Goal: Ask a question: Seek information or help from site administrators or community

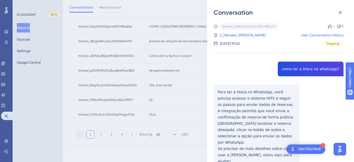
scroll to position [1, 0]
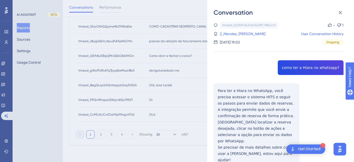
copy span "como ter a Hiara no whatsapp?"
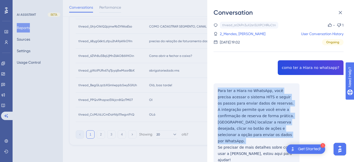
drag, startPoint x: 237, startPoint y: 97, endPoint x: 216, endPoint y: 88, distance: 23.6
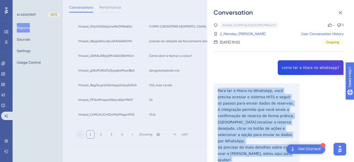
drag, startPoint x: 216, startPoint y: 88, endPoint x: 276, endPoint y: 148, distance: 85.2
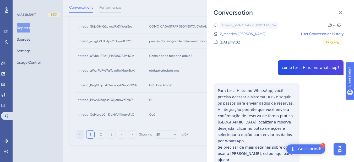
click at [232, 31] on link "2_Mendes, Victor" at bounding box center [243, 34] width 46 height 6
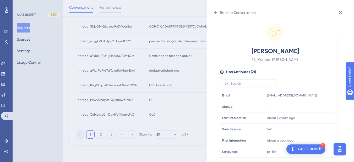
scroll to position [160, 0]
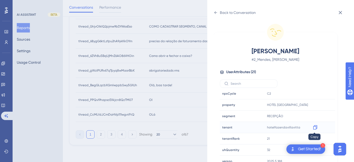
click at [318, 127] on div at bounding box center [315, 127] width 8 height 8
click at [313, 126] on icon at bounding box center [315, 127] width 4 height 4
click at [216, 12] on icon at bounding box center [216, 12] width 4 height 4
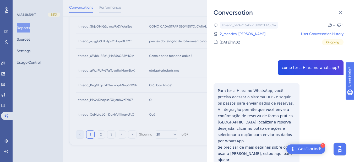
drag, startPoint x: 220, startPoint y: 67, endPoint x: 221, endPoint y: 54, distance: 12.9
click at [231, 38] on div "thread_atZAPn3uX2sn5UXPCHlRuCtn Copy - 1 2_Mendes, Victor User Conversation His…" at bounding box center [279, 34] width 130 height 24
click at [233, 32] on link "2_Mendes, Victor" at bounding box center [243, 34] width 46 height 6
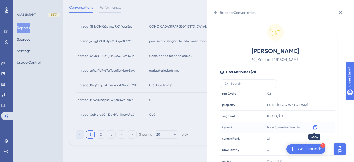
click at [314, 127] on icon at bounding box center [315, 127] width 5 height 5
click at [214, 11] on icon at bounding box center [216, 12] width 4 height 4
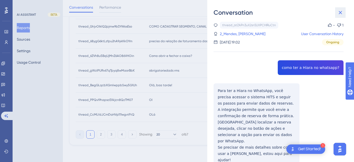
click at [342, 15] on icon at bounding box center [340, 12] width 6 height 6
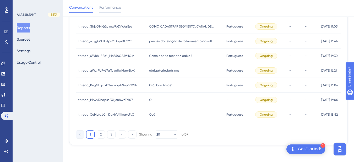
scroll to position [211, 0]
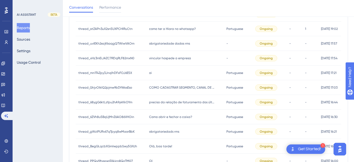
click at [170, 45] on span "obrigatoriedade dados rms" at bounding box center [169, 43] width 41 height 4
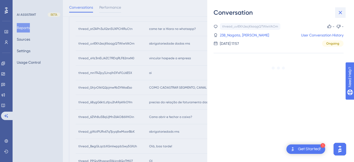
click at [342, 13] on icon at bounding box center [340, 12] width 6 height 6
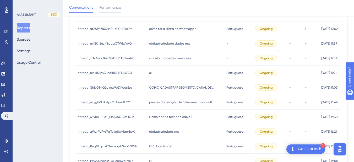
click at [155, 57] on span "vincular hospede a empresa" at bounding box center [170, 58] width 42 height 4
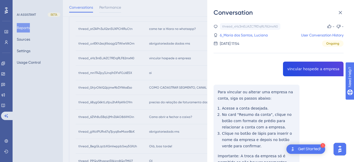
click at [295, 64] on div "thread_xHz3mEiJAZC7RDqRLF82mxN0 Copy - - 6_Maria dos Santos, Luciana User Conve…" at bounding box center [279, 122] width 130 height 198
copy span "vincular hospede a empresa"
drag, startPoint x: 230, startPoint y: 90, endPoint x: 219, endPoint y: 91, distance: 11.3
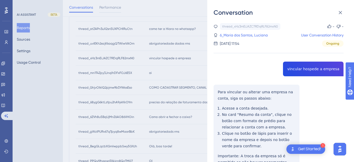
click at [230, 90] on div "thread_xHz3mEiJAZC7RDqRLF82mxN0 Copy - - 6_Maria dos Santos, Luciana User Conve…" at bounding box center [279, 122] width 130 height 198
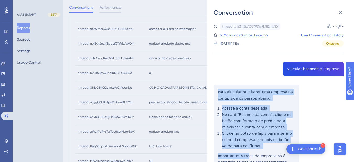
scroll to position [49, 0]
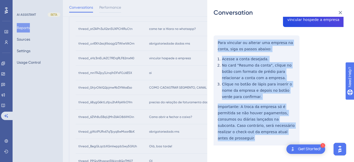
drag, startPoint x: 215, startPoint y: 90, endPoint x: 263, endPoint y: 137, distance: 66.9
click at [263, 137] on div "thread_xHz3mEiJAZC7RDqRLF82mxN0 Copy - - 6_Maria dos Santos, Luciana User Conve…" at bounding box center [279, 73] width 130 height 198
copy div "Para vincular ou alterar uma empresa na conta, siga os passos abaixo: Acesse a …"
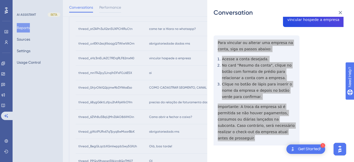
scroll to position [0, 0]
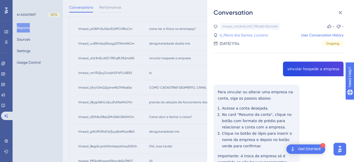
click at [246, 34] on link "6_Maria dos Santos, Luciana" at bounding box center [244, 35] width 48 height 6
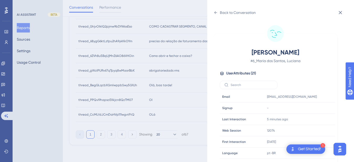
scroll to position [160, 0]
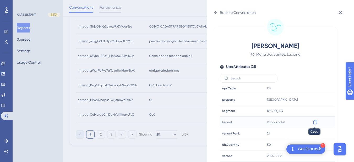
click at [313, 121] on icon at bounding box center [315, 122] width 4 height 4
click at [216, 11] on icon at bounding box center [216, 12] width 4 height 4
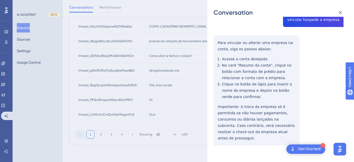
scroll to position [0, 0]
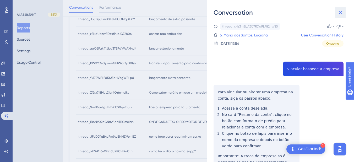
drag, startPoint x: 341, startPoint y: 13, endPoint x: 287, endPoint y: 17, distance: 53.4
click at [341, 13] on icon at bounding box center [340, 12] width 3 height 3
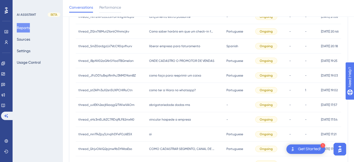
scroll to position [211, 0]
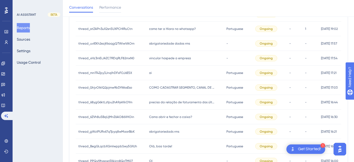
click at [155, 71] on div "oi oi" at bounding box center [185, 73] width 78 height 15
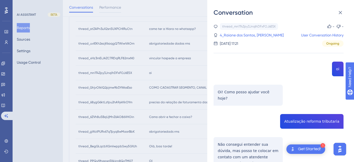
scroll to position [38, 0]
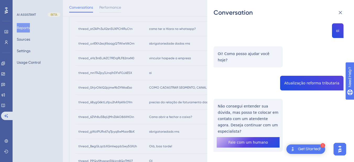
click at [303, 77] on div "thread_mn1T4Zpy3JnqlhDFxFOJ6E5X Copy - - 4_Raiane dos Santos, Ketlin User Conve…" at bounding box center [279, 82] width 130 height 194
copy span "Atualização reforma tributaria"
click at [242, 103] on div "thread_mn1T4Zpy3JnqlhDFxFOJ6E5X Copy - - 4_Raiane dos Santos, Ketlin User Conve…" at bounding box center [279, 82] width 130 height 194
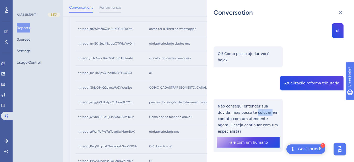
click at [242, 103] on div "thread_mn1T4Zpy3JnqlhDFxFOJ6E5X Copy - - 4_Raiane dos Santos, Ketlin User Conve…" at bounding box center [279, 82] width 130 height 194
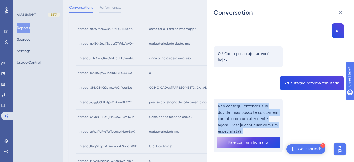
click at [242, 103] on div "thread_mn1T4Zpy3JnqlhDFxFOJ6E5X Copy - - 4_Raiane dos Santos, Ketlin User Conve…" at bounding box center [279, 82] width 130 height 194
copy p "Não consegui entender sua dúvida, mas posso te colocar em contato com um atende…"
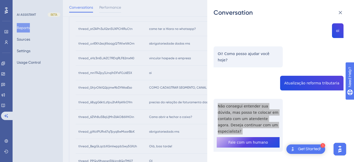
scroll to position [0, 0]
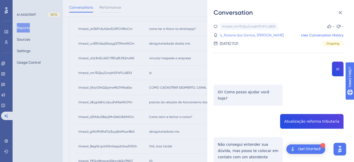
click at [231, 34] on link "4_Raiane dos Santos, Ketlin" at bounding box center [252, 35] width 64 height 6
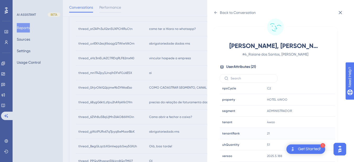
scroll to position [272, 0]
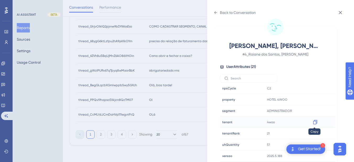
click at [313, 122] on icon at bounding box center [315, 121] width 5 height 5
click at [217, 12] on icon at bounding box center [216, 12] width 4 height 4
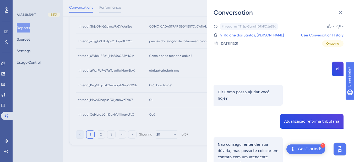
scroll to position [38, 0]
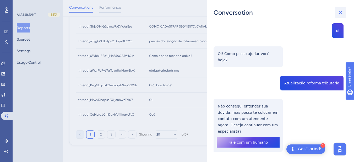
click at [340, 9] on button at bounding box center [340, 12] width 10 height 10
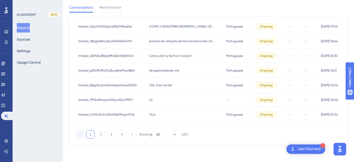
scroll to position [211, 0]
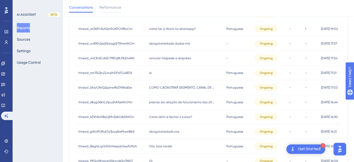
click at [178, 92] on div "COMO CADASTRAR SEGMENTO, CANAL DE ORIGEM E MOTIVO DA VIAGEM COMO CADASTRAR SEGM…" at bounding box center [185, 87] width 78 height 15
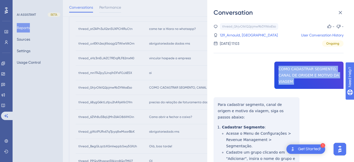
copy span "COMO CADASTRAR SEGMENTO, CANAL DE ORIGEM E MOTIVO DA VIAGEM"
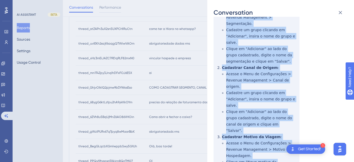
scroll to position [169, 0]
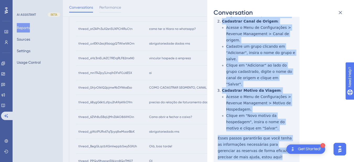
drag, startPoint x: 217, startPoint y: 102, endPoint x: 252, endPoint y: 138, distance: 50.0
click at [252, 138] on div "thread_GhjvOIkIQ2pjmw9bDfWosEso Copy - - 129_Arnauld, Marilia User Conversation…" at bounding box center [279, 22] width 130 height 337
copy div "Para cadastrar segmento, canal de origem e motivo da viagem, siga os passos aba…"
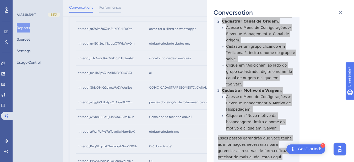
scroll to position [0, 0]
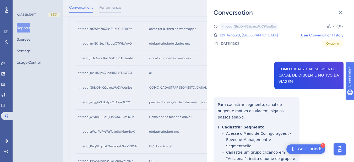
click at [232, 35] on link "129_Arnauld, Marilia" at bounding box center [249, 35] width 58 height 6
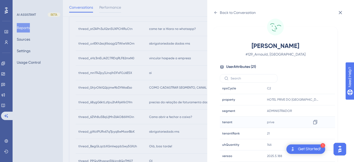
scroll to position [272, 0]
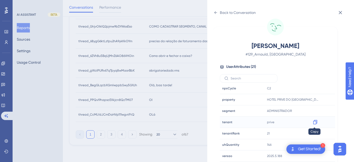
click at [316, 122] on icon at bounding box center [315, 122] width 4 height 4
click at [216, 8] on div "Back to Conversation" at bounding box center [235, 12] width 42 height 8
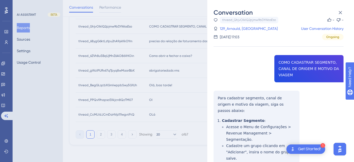
click at [342, 19] on div "-" at bounding box center [343, 20] width 2 height 6
click at [341, 8] on button at bounding box center [340, 12] width 10 height 10
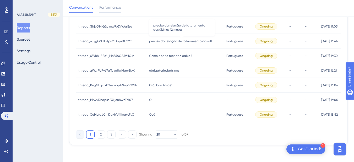
click at [153, 42] on span "preciso da relação de faturamento dos últimos 12 meses" at bounding box center [182, 41] width 66 height 4
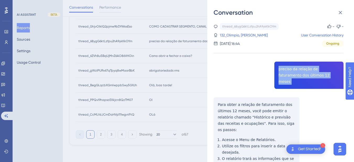
copy span "preciso da relação de faturamento dos últimos 12 meses"
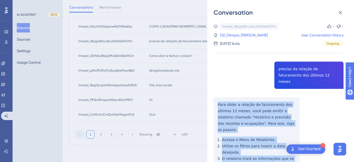
scroll to position [122, 0]
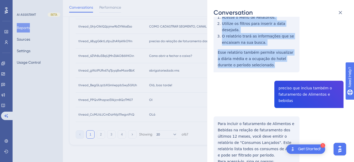
drag, startPoint x: 218, startPoint y: 96, endPoint x: 265, endPoint y: 47, distance: 68.4
copy div "Para obter a relação de faturamento dos últimos 12 meses, você pode emitir o re…"
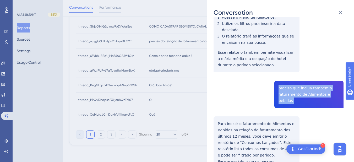
copy span "preciso que inclua também o faturamento de Alimentos e bebidas"
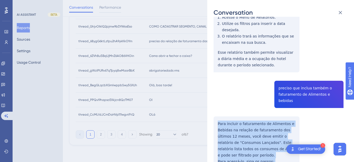
scroll to position [244, 0]
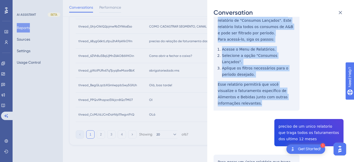
drag, startPoint x: 215, startPoint y: 98, endPoint x: 291, endPoint y: 67, distance: 82.3
click at [291, 67] on div "thread_68ygG6ktLzfpu2hA9ykKkOYm Copy - - 132_Olimpio, Bruno User Conversation H…" at bounding box center [279, 48] width 130 height 538
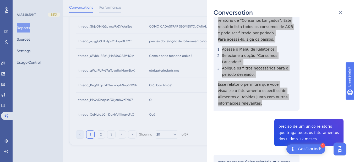
scroll to position [306, 0]
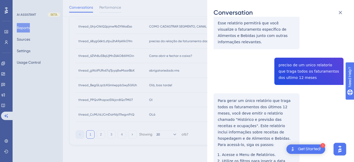
drag, startPoint x: 223, startPoint y: 63, endPoint x: 221, endPoint y: 63, distance: 2.9
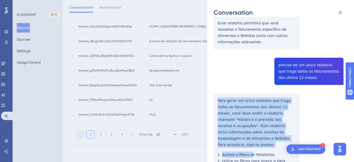
scroll to position [339, 0]
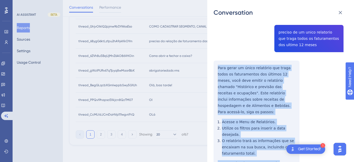
drag, startPoint x: 216, startPoint y: 62, endPoint x: 259, endPoint y: 58, distance: 42.6
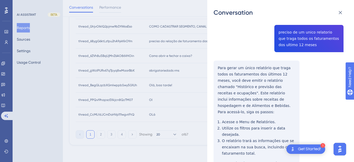
drag, startPoint x: 257, startPoint y: 48, endPoint x: 276, endPoint y: 130, distance: 84.2
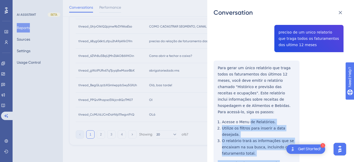
scroll to position [277, 0]
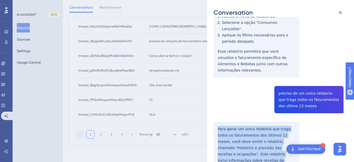
drag, startPoint x: 277, startPoint y: 132, endPoint x: 234, endPoint y: 95, distance: 56.2
click at [212, 82] on div "Conversation thread_68ygG6ktLzfpu2hA9ykKkOYm Copy - - 132_Olimpio, Bruno User C…" at bounding box center [280, 81] width 147 height 162
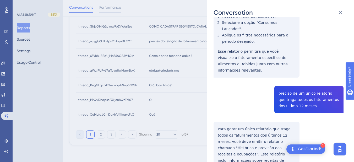
click at [231, 59] on div "thread_68ygG6ktLzfpu2hA9ykKkOYm Copy - - 132_Olimpio, Bruno User Conversation H…" at bounding box center [279, 15] width 130 height 538
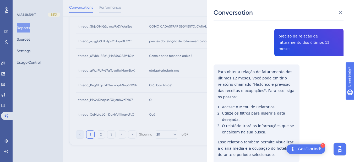
scroll to position [89, 0]
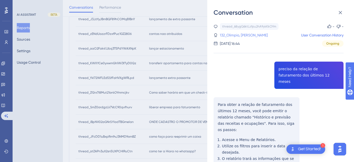
click at [236, 34] on link "132_Olimpio, Bruno" at bounding box center [244, 35] width 48 height 6
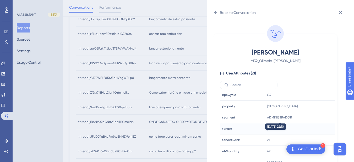
scroll to position [7, 0]
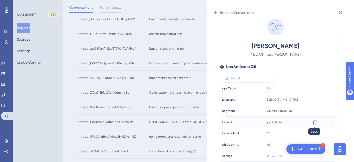
click at [314, 123] on icon at bounding box center [315, 121] width 5 height 5
click at [214, 14] on icon at bounding box center [216, 12] width 4 height 4
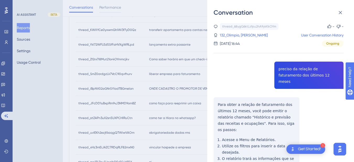
scroll to position [244, 0]
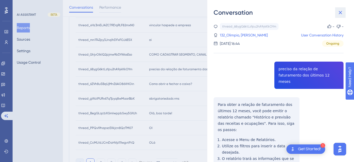
click at [340, 15] on icon at bounding box center [340, 12] width 6 height 6
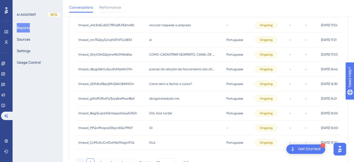
click at [184, 82] on span "Como abrir e fechar o caixa?" at bounding box center [170, 84] width 43 height 4
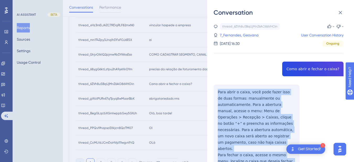
scroll to position [61, 0]
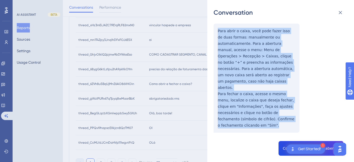
drag, startPoint x: 217, startPoint y: 88, endPoint x: 277, endPoint y: 111, distance: 64.2
click at [277, 111] on div "thread_6ZVh8u5BqUjMnZ6AO86VHOin Copy - - 7_Fernandes, Geovana User Conversation…" at bounding box center [279, 144] width 130 height 364
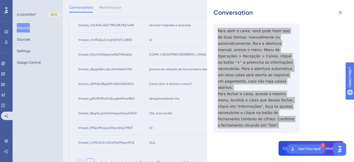
scroll to position [122, 0]
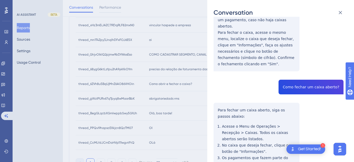
click at [303, 75] on div "thread_6ZVh8u5BqUjMnZ6AO86VHOin Copy - - 7_Fernandes, Geovana User Conversation…" at bounding box center [279, 83] width 130 height 364
click at [303, 74] on div "thread_6ZVh8u5BqUjMnZ6AO86VHOin Copy - - 7_Fernandes, Geovana User Conversation…" at bounding box center [279, 83] width 130 height 364
click at [221, 100] on div "thread_6ZVh8u5BqUjMnZ6AO86VHOin Copy - - 7_Fernandes, Geovana User Conversation…" at bounding box center [279, 83] width 130 height 364
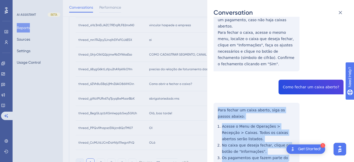
scroll to position [202, 0]
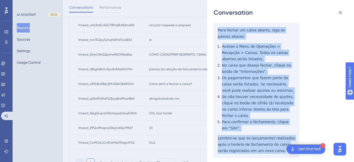
drag, startPoint x: 217, startPoint y: 97, endPoint x: 281, endPoint y: 129, distance: 71.7
click at [284, 133] on div "thread_6ZVh8u5BqUjMnZ6AO86VHOin Copy - - 7_Fernandes, Geovana User Conversation…" at bounding box center [279, 3] width 130 height 364
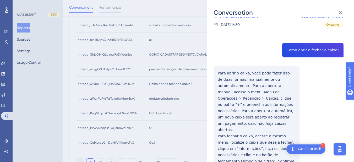
scroll to position [0, 0]
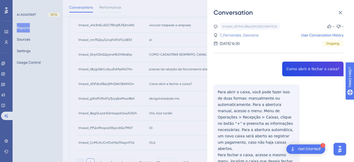
click at [238, 34] on link "7_Fernandes, Geovana" at bounding box center [239, 35] width 39 height 6
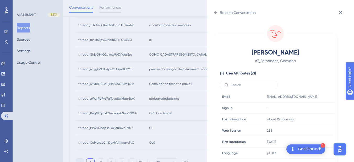
scroll to position [7, 0]
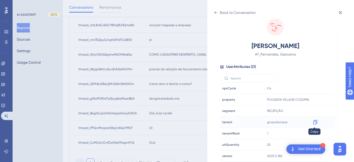
click at [313, 123] on icon at bounding box center [315, 122] width 4 height 4
drag, startPoint x: 319, startPoint y: 98, endPoint x: 356, endPoint y: 109, distance: 38.9
click at [314, 99] on icon at bounding box center [315, 99] width 4 height 4
click at [214, 13] on icon at bounding box center [216, 12] width 4 height 4
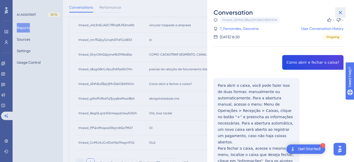
click at [341, 13] on icon at bounding box center [340, 12] width 6 height 6
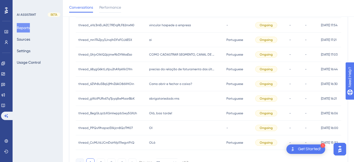
click at [178, 97] on div "obrigatoriedads rms obrigatoriedads rms" at bounding box center [185, 98] width 78 height 15
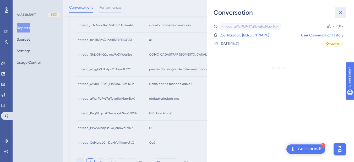
click at [338, 10] on icon at bounding box center [340, 12] width 6 height 6
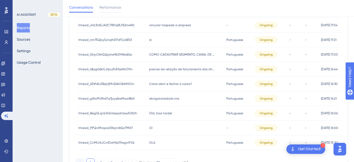
click at [158, 118] on div "Olá, boa tarde! Olá, boa tarde!" at bounding box center [185, 113] width 78 height 15
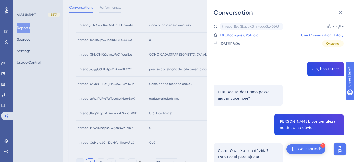
scroll to position [61, 0]
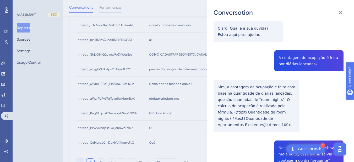
click at [236, 28] on div "thread_BegGLqcbXGmIwppbSwy5G9Jh Copy - - 130_Rodrigues, Patricia User Conversat…" at bounding box center [279, 120] width 130 height 438
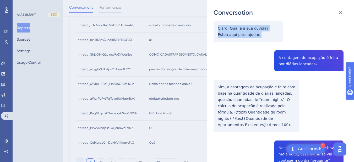
click at [236, 28] on div "thread_BegGLqcbXGmIwppbSwy5G9Jh Copy - - 130_Rodrigues, Patricia User Conversat…" at bounding box center [279, 120] width 130 height 438
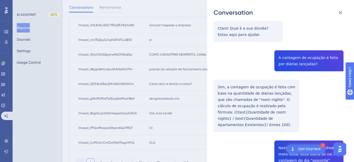
click at [282, 58] on div "thread_BegGLqcbXGmIwppbSwy5G9Jh Copy - - 130_Rodrigues, Patricia User Conversat…" at bounding box center [279, 120] width 130 height 438
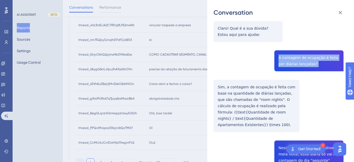
click at [282, 58] on div "thread_BegGLqcbXGmIwppbSwy5G9Jh Copy - - 130_Rodrigues, Patricia User Conversat…" at bounding box center [279, 120] width 130 height 438
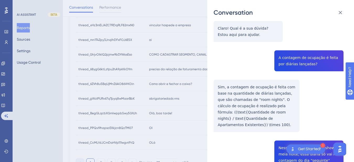
click at [238, 91] on div "thread_BegGLqcbXGmIwppbSwy5G9Jh Copy - - 130_Rodrigues, Patricia User Conversat…" at bounding box center [279, 120] width 130 height 438
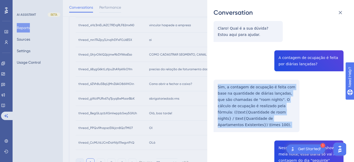
click at [238, 91] on div "thread_BegGLqcbXGmIwppbSwy5G9Jh Copy - - 130_Rodrigues, Patricia User Conversat…" at bounding box center [279, 120] width 130 height 438
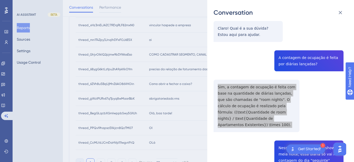
scroll to position [183, 0]
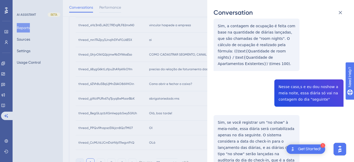
click at [295, 106] on div "thread_BegGLqcbXGmIwppbSwy5G9Jh Copy - - 130_Rodrigues, Patricia User Conversat…" at bounding box center [279, 59] width 130 height 438
click at [294, 98] on div "thread_BegGLqcbXGmIwppbSwy5G9Jh Copy - - 130_Rodrigues, Patricia User Conversat…" at bounding box center [279, 59] width 130 height 438
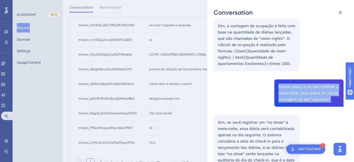
click at [294, 98] on div "thread_BegGLqcbXGmIwppbSwy5G9Jh Copy - - 130_Rodrigues, Patricia User Conversat…" at bounding box center [279, 59] width 130 height 438
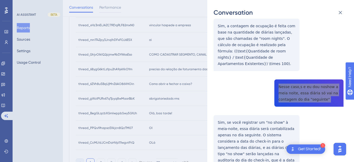
scroll to position [244, 0]
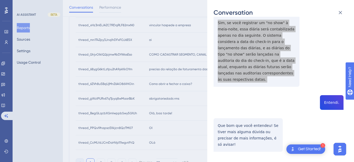
scroll to position [272, 0]
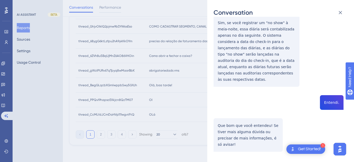
drag, startPoint x: 326, startPoint y: 97, endPoint x: 281, endPoint y: 89, distance: 45.2
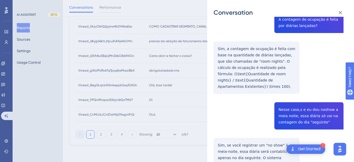
scroll to position [0, 0]
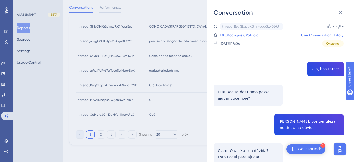
click at [242, 39] on div "thread_BegGLqcbXGmIwppbSwy5G9Jh Copy - - 130_Rodrigues, Patricia User Conversat…" at bounding box center [279, 35] width 130 height 24
click at [242, 32] on div "thread_BegGLqcbXGmIwppbSwy5G9Jh Copy - - 130_Rodrigues, Patricia User Conversat…" at bounding box center [279, 35] width 130 height 24
click at [242, 32] on link "130_Rodrigues, Patricia" at bounding box center [239, 35] width 39 height 6
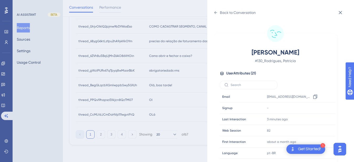
scroll to position [7, 0]
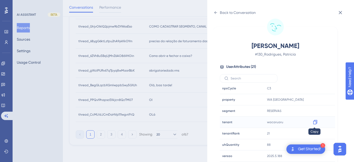
click at [313, 123] on icon at bounding box center [315, 121] width 5 height 5
click at [217, 12] on icon at bounding box center [216, 12] width 4 height 4
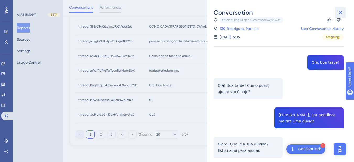
click at [339, 13] on icon at bounding box center [340, 12] width 6 height 6
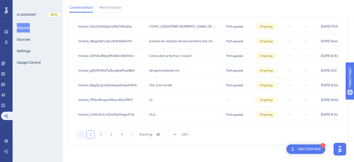
click at [171, 92] on div "Olá, boa tarde! Olá, boa tarde!" at bounding box center [185, 85] width 78 height 15
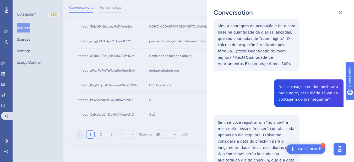
scroll to position [283, 0]
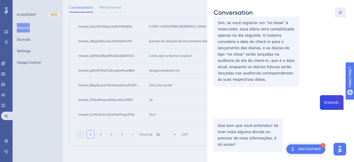
click at [341, 13] on icon at bounding box center [340, 12] width 3 height 3
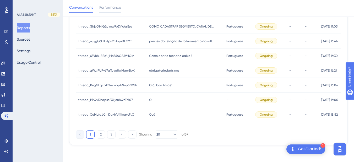
click at [158, 102] on div "OI OI" at bounding box center [185, 99] width 78 height 15
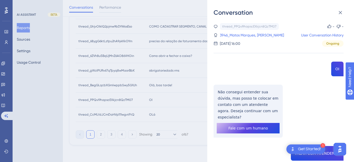
scroll to position [61, 0]
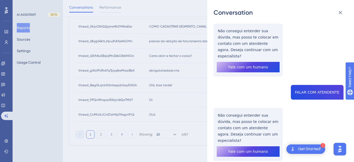
click at [305, 86] on div "thread_PPQvl9hapscEXkjcn8QzTM07 Copy - - 3946_Matos Marques, Marlise Cristine U…" at bounding box center [279, 75] width 130 height 226
click at [239, 114] on div "thread_PPQvl9hapscEXkjcn8QzTM07 Copy - - 3946_Matos Marques, Marlise Cristine U…" at bounding box center [279, 75] width 130 height 226
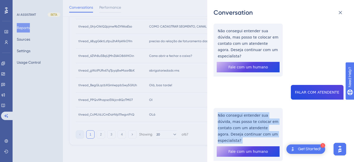
click at [239, 114] on div "thread_PPQvl9hapscEXkjcn8QzTM07 Copy - - 3946_Matos Marques, Marlise Cristine U…" at bounding box center [279, 75] width 130 height 226
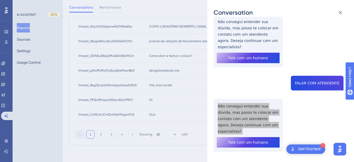
scroll to position [0, 0]
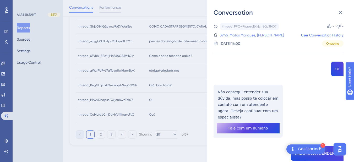
click at [238, 32] on link "3946_Matos Marques, Marlise Cristine" at bounding box center [252, 35] width 64 height 6
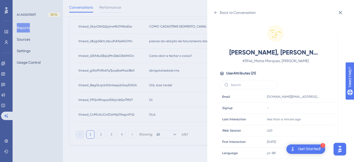
scroll to position [160, 0]
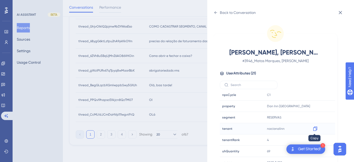
click at [315, 129] on icon at bounding box center [315, 128] width 5 height 5
click at [315, 107] on icon at bounding box center [315, 105] width 5 height 5
click at [214, 12] on icon at bounding box center [216, 12] width 4 height 4
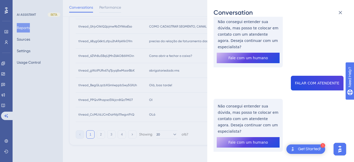
scroll to position [0, 0]
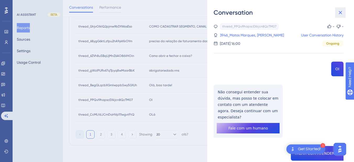
click at [340, 11] on icon at bounding box center [340, 12] width 6 height 6
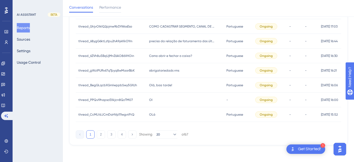
click at [159, 115] on div "OLá OLá" at bounding box center [185, 114] width 78 height 15
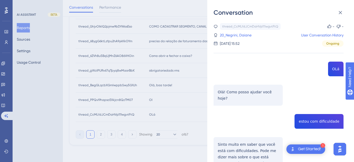
scroll to position [61, 0]
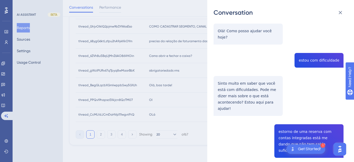
click at [328, 51] on div "thread_CcMLfdJCmDaHVp111wgvtFtQ Copy - - 20_Negrini, Daiane User Conversation H…" at bounding box center [279, 103] width 130 height 283
click at [238, 81] on div "thread_CcMLfdJCmDaHVp111wgvtFtQ Copy - - 20_Negrini, Daiane User Conversation H…" at bounding box center [279, 103] width 130 height 283
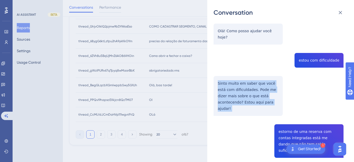
click at [238, 81] on div "thread_CcMLfdJCmDaHVp111wgvtFtQ Copy - - 20_Negrini, Daiane User Conversation H…" at bounding box center [279, 103] width 130 height 283
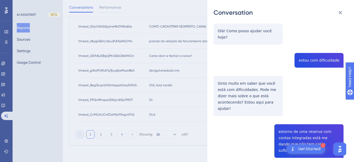
click at [287, 133] on div "thread_CcMLfdJCmDaHVp111wgvtFtQ Copy - - 20_Negrini, Daiane User Conversation H…" at bounding box center [279, 103] width 130 height 283
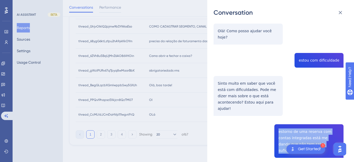
click at [287, 134] on div "thread_CcMLfdJCmDaHVp111wgvtFtQ Copy - - 20_Negrini, Daiane User Conversation H…" at bounding box center [279, 103] width 130 height 283
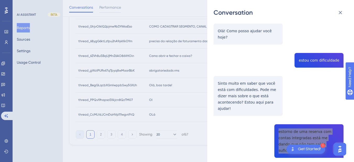
scroll to position [115, 0]
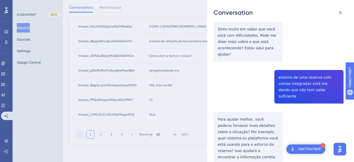
click at [234, 111] on div "thread_CcMLfdJCmDaHVp111wgvtFtQ Copy - - 20_Negrini, Daiane User Conversation H…" at bounding box center [279, 49] width 130 height 283
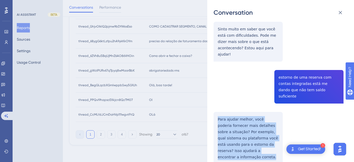
click at [234, 111] on div "thread_CcMLfdJCmDaHVp111wgvtFtQ Copy - - 20_Negrini, Daiane User Conversation H…" at bounding box center [279, 49] width 130 height 283
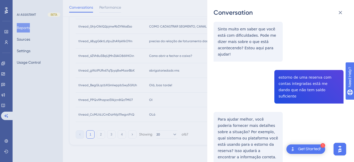
click at [232, 80] on div "thread_CcMLfdJCmDaHVp111wgvtFtQ Copy - - 20_Negrini, Daiane User Conversation H…" at bounding box center [279, 49] width 130 height 283
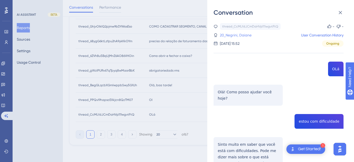
click at [231, 38] on link "20_Negrini, Daiane" at bounding box center [236, 35] width 32 height 6
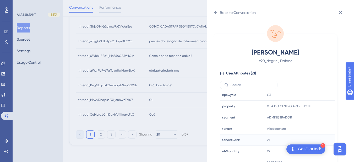
scroll to position [7, 0]
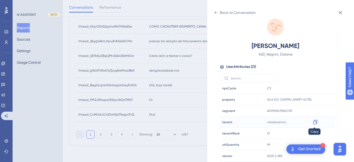
click at [315, 122] on icon at bounding box center [315, 121] width 5 height 5
click at [214, 12] on icon at bounding box center [216, 12] width 4 height 4
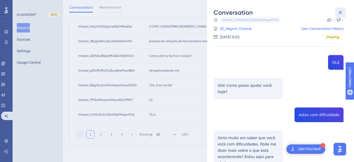
click at [340, 12] on icon at bounding box center [340, 12] width 3 height 3
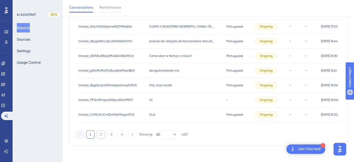
click at [99, 138] on button "2" at bounding box center [101, 134] width 8 height 8
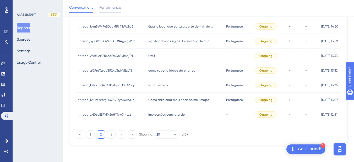
scroll to position [0, 0]
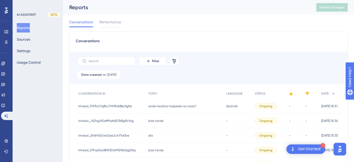
click at [142, 109] on div "thread_PGTmC1qBxJYVi9fxABkc9gNz thread_PGTmC1qBxJYVi9fxABkc9gNz" at bounding box center [111, 106] width 70 height 15
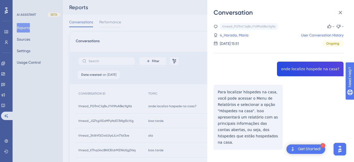
click at [302, 68] on div "thread_PGTmC1qBxJYVi9fxABkc9gNz Copy - - 4_Harada, Maria User Conversation Hist…" at bounding box center [279, 99] width 130 height 153
click at [233, 95] on div "thread_PGTmC1qBxJYVi9fxABkc9gNz Copy - - 4_Harada, Maria User Conversation Hist…" at bounding box center [279, 99] width 130 height 153
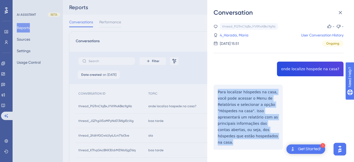
click at [233, 95] on div "thread_PGTmC1qBxJYVi9fxABkc9gNz Copy - - 4_Harada, Maria User Conversation Hist…" at bounding box center [279, 99] width 130 height 153
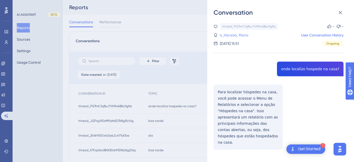
click at [246, 37] on link "4_Harada, Maria" at bounding box center [234, 35] width 29 height 6
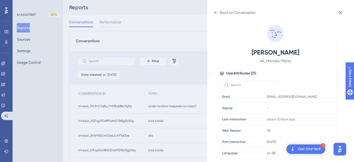
scroll to position [160, 0]
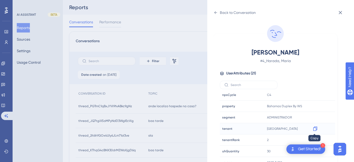
click at [315, 129] on icon at bounding box center [315, 129] width 4 height 4
click at [219, 14] on div "Back to Conversation" at bounding box center [235, 12] width 42 height 8
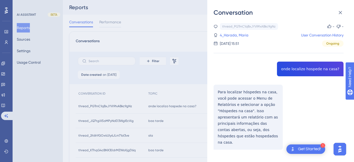
scroll to position [4, 0]
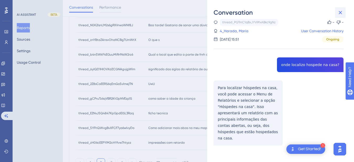
click at [339, 12] on icon at bounding box center [340, 12] width 3 height 3
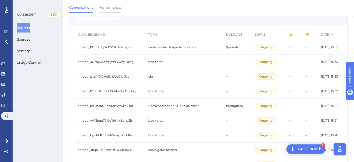
scroll to position [0, 0]
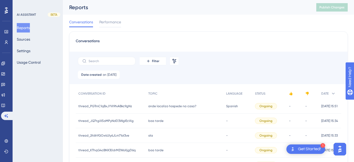
click at [160, 122] on span "boa tarde" at bounding box center [155, 121] width 15 height 4
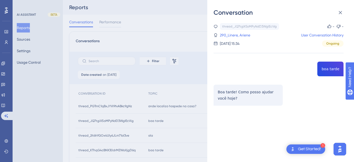
click at [337, 12] on icon at bounding box center [340, 12] width 6 height 6
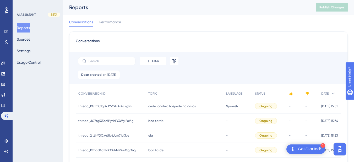
click at [150, 134] on span "ola" at bounding box center [150, 135] width 5 height 4
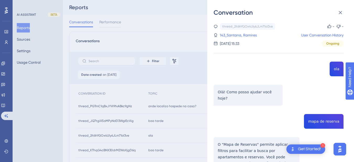
scroll to position [63, 0]
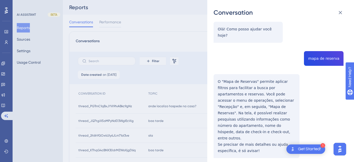
click at [318, 52] on div "thread_2It6hYGOx4Uly6JLm71oI3ve Copy - - 143_Santana, Ramires User Conversation…" at bounding box center [279, 72] width 130 height 225
click at [239, 92] on div "thread_2It6hYGOx4Uly6JLm71oI3ve Copy - - 143_Santana, Ramires User Conversation…" at bounding box center [279, 72] width 130 height 225
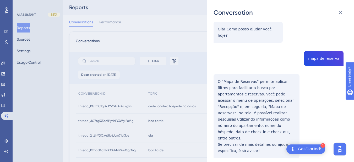
click at [328, 51] on div "thread_2It6hYGOx4Uly6JLm71oI3ve Copy - - 143_Santana, Ramires User Conversation…" at bounding box center [279, 72] width 130 height 225
click at [248, 80] on div "thread_2It6hYGOx4Uly6JLm71oI3ve Copy - - 143_Santana, Ramires User Conversation…" at bounding box center [279, 72] width 130 height 225
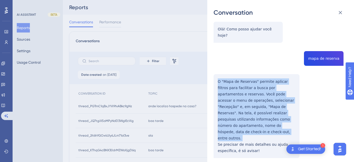
click at [248, 80] on div "thread_2It6hYGOx4Uly6JLm71oI3ve Copy - - 143_Santana, Ramires User Conversation…" at bounding box center [279, 72] width 130 height 225
click at [226, 78] on div "thread_2It6hYGOx4Uly6JLm71oI3ve Copy - - 143_Santana, Ramires User Conversation…" at bounding box center [279, 72] width 130 height 225
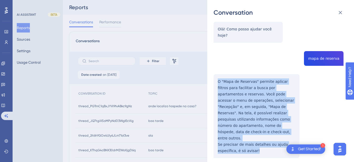
drag, startPoint x: 213, startPoint y: 74, endPoint x: 258, endPoint y: 135, distance: 76.1
click at [258, 135] on div "Conversation thread_2It6hYGOx4Uly6JLm71oI3ve Copy - - 143_Santana, Ramires User…" at bounding box center [280, 81] width 147 height 162
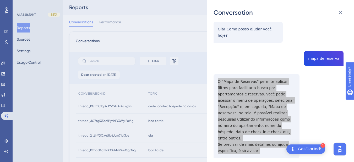
scroll to position [0, 0]
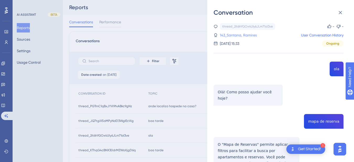
click at [238, 34] on link "143_Santana, Ramires" at bounding box center [238, 35] width 37 height 6
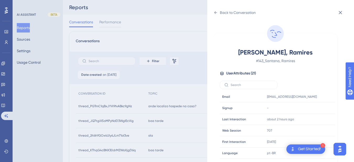
scroll to position [160, 0]
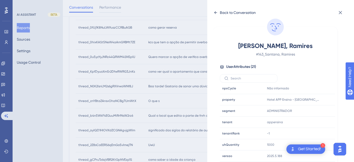
click at [218, 10] on div "Back to Conversation" at bounding box center [235, 12] width 42 height 8
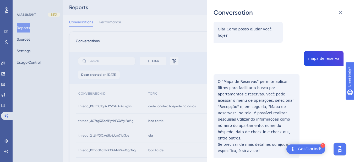
scroll to position [0, 0]
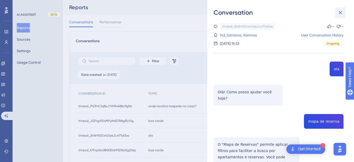
click at [340, 13] on icon at bounding box center [340, 12] width 3 height 3
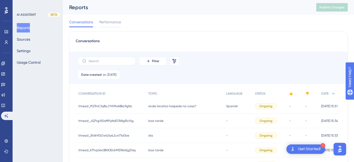
scroll to position [61, 0]
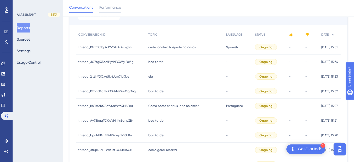
click at [156, 89] on span "boa tarde" at bounding box center [155, 91] width 15 height 4
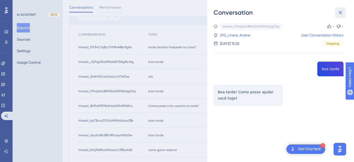
click at [343, 12] on icon at bounding box center [340, 12] width 6 height 6
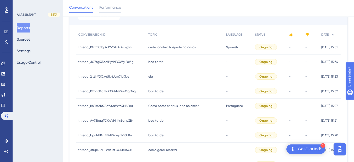
click at [186, 104] on span "Como posso criar usuario no omie?" at bounding box center [173, 106] width 51 height 4
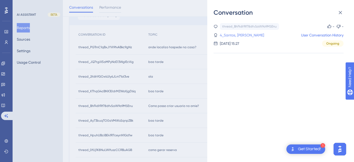
click at [234, 36] on link "4_Santos, Robenildo" at bounding box center [242, 35] width 44 height 6
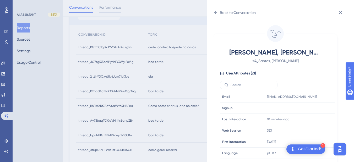
scroll to position [160, 0]
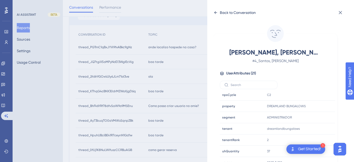
click at [216, 9] on div "Back to Conversation" at bounding box center [235, 12] width 42 height 8
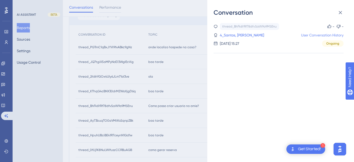
click at [311, 34] on link "User Conversation History" at bounding box center [322, 35] width 42 height 6
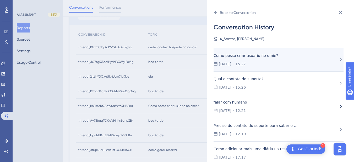
click at [241, 63] on span "15.27" at bounding box center [240, 64] width 10 height 6
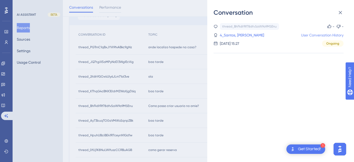
click at [317, 35] on link "User Conversation History" at bounding box center [322, 35] width 42 height 6
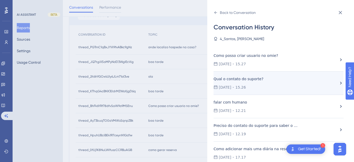
click at [246, 86] on span "15.26" at bounding box center [240, 87] width 10 height 6
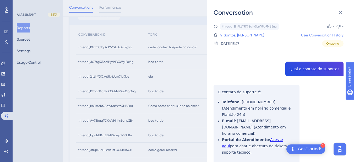
click at [330, 34] on link "User Conversation History" at bounding box center [322, 35] width 42 height 6
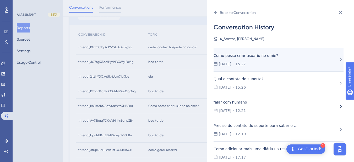
click at [241, 57] on div "Como posso criar usuario no omie?" at bounding box center [257, 55] width 86 height 6
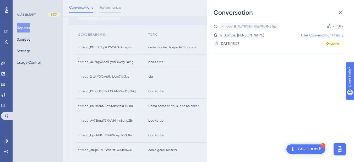
scroll to position [122, 0]
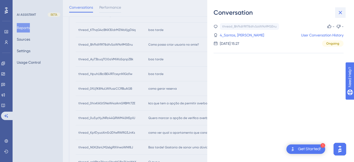
click at [340, 16] on button at bounding box center [340, 12] width 10 height 10
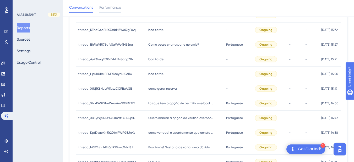
click at [177, 84] on div "como gerar reserva como gerar reserva" at bounding box center [185, 88] width 78 height 15
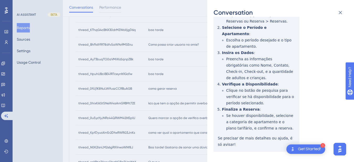
scroll to position [0, 0]
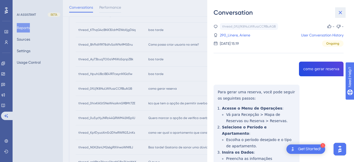
click at [343, 13] on icon at bounding box center [340, 12] width 6 height 6
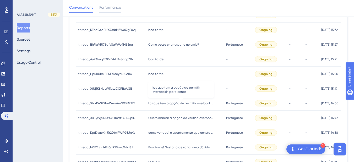
click at [159, 101] on span "kcs que tem a opção de permitir overbookin para conta" at bounding box center [181, 103] width 66 height 4
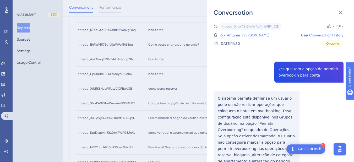
click at [300, 65] on div "thread_0hixKASt5NeW4aAmG9BMt7ZE Copy - - 277_Antunes, Michael User Conversation…" at bounding box center [279, 112] width 130 height 178
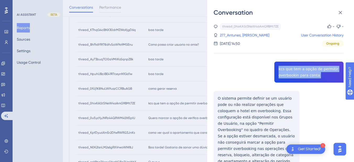
click at [300, 65] on div "thread_0hixKASt5NeW4aAmG9BMt7ZE Copy - - 277_Antunes, Michael User Conversation…" at bounding box center [279, 112] width 130 height 178
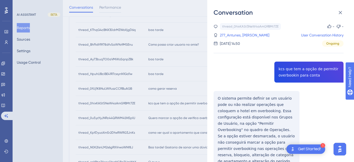
click at [226, 108] on div "thread_0hixKASt5NeW4aAmG9BMt7ZE Copy - - 277_Antunes, Michael User Conversation…" at bounding box center [279, 112] width 130 height 178
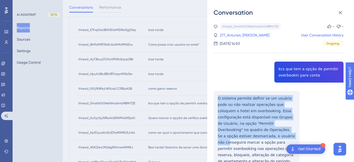
scroll to position [29, 0]
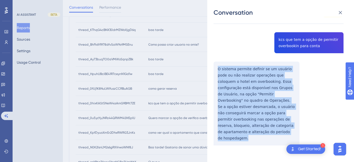
drag, startPoint x: 219, startPoint y: 97, endPoint x: 246, endPoint y: 130, distance: 42.7
click at [246, 130] on div "thread_0hixKASt5NeW4aAmG9BMt7ZE Copy - - 277_Antunes, Michael User Conversation…" at bounding box center [279, 83] width 130 height 178
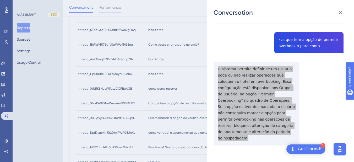
scroll to position [0, 0]
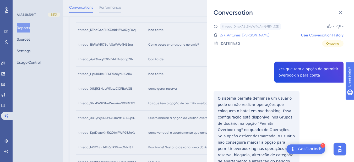
click at [241, 37] on link "277_Antunes, Michael" at bounding box center [245, 35] width 50 height 6
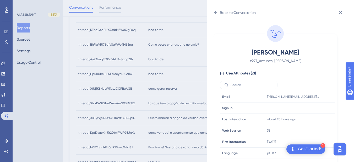
scroll to position [244, 0]
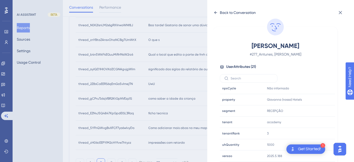
click at [214, 13] on icon at bounding box center [216, 12] width 4 height 4
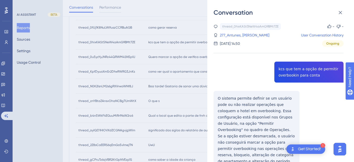
scroll to position [122, 0]
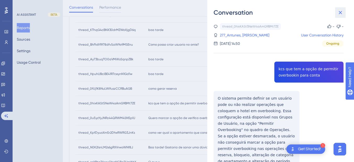
click at [340, 13] on icon at bounding box center [340, 12] width 6 height 6
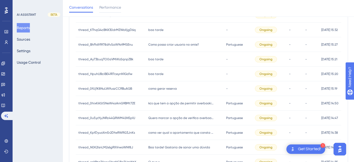
click at [160, 121] on div "Quero marcar a opção de verifica overbooking na conta, assim faço checkin simpl…" at bounding box center [185, 118] width 78 height 15
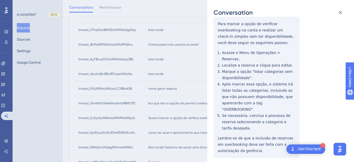
scroll to position [0, 0]
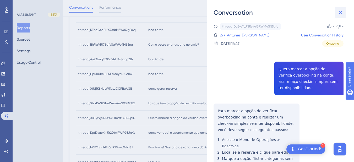
click at [340, 13] on icon at bounding box center [340, 12] width 6 height 6
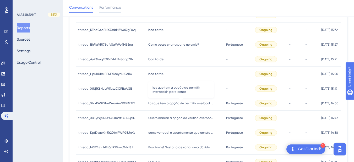
click at [186, 104] on span "kcs que tem a opção de permitir overbookin para conta" at bounding box center [181, 103] width 66 height 4
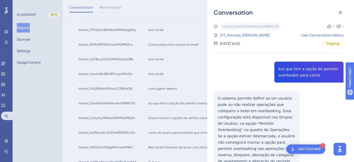
scroll to position [29, 0]
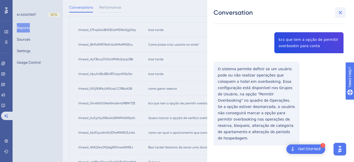
click at [340, 13] on icon at bounding box center [340, 12] width 3 height 3
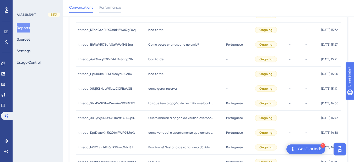
click at [164, 137] on div "como ver qual o apartamento que consta estar sem "sem apartamento" como ver qua…" at bounding box center [185, 132] width 78 height 15
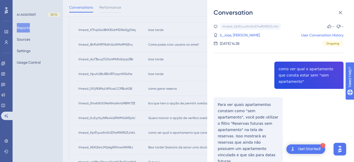
click at [287, 68] on div "thread_KpfDyuoXm5r2DfwRWRG3JnKs Copy - - 6_Jose, Daniel User Conversation Histo…" at bounding box center [279, 109] width 130 height 172
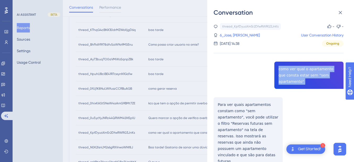
click at [287, 68] on div "thread_KpfDyuoXm5r2DfwRWRG3JnKs Copy - - 6_Jose, Daniel User Conversation Histo…" at bounding box center [279, 109] width 130 height 172
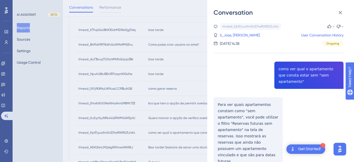
click at [242, 102] on div "thread_KpfDyuoXm5r2DfwRWRG3JnKs Copy - - 6_Jose, Daniel User Conversation Histo…" at bounding box center [279, 109] width 130 height 172
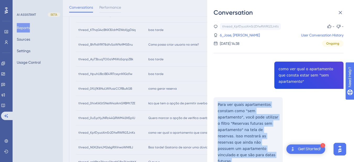
click at [242, 102] on div "thread_KpfDyuoXm5r2DfwRWRG3JnKs Copy - - 6_Jose, Daniel User Conversation Histo…" at bounding box center [279, 109] width 130 height 172
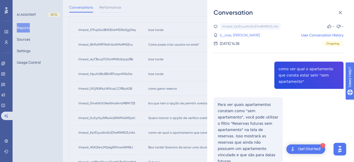
click at [237, 38] on link "6_Jose, Daniel" at bounding box center [240, 35] width 40 height 6
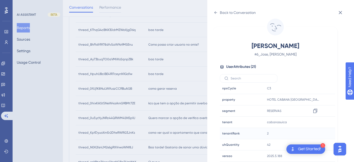
scroll to position [183, 0]
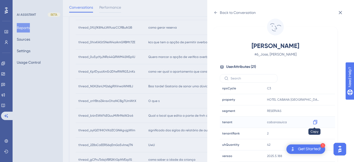
click at [317, 122] on icon at bounding box center [315, 121] width 5 height 5
click at [218, 12] on div "Back to Conversation" at bounding box center [235, 12] width 42 height 8
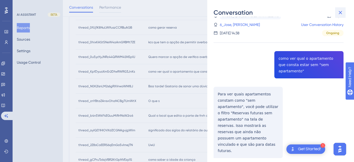
click at [339, 13] on icon at bounding box center [340, 12] width 3 height 3
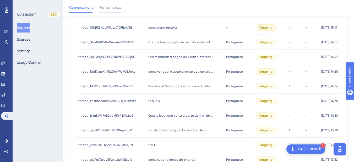
click at [167, 87] on span "Boa tarde! Gostaria de sanar uma dúvida" at bounding box center [179, 86] width 62 height 4
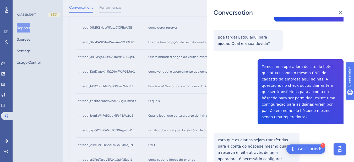
scroll to position [122, 0]
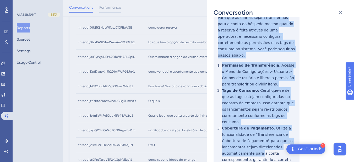
scroll to position [244, 0]
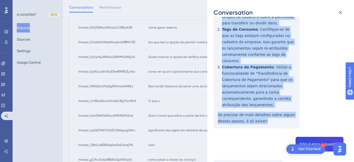
drag, startPoint x: 218, startPoint y: 70, endPoint x: 266, endPoint y: 103, distance: 58.5
click at [266, 103] on div "thread_N0K2lsnLM2s6gRXVrwoWNf8J Copy 1 - 6_Gaudencio, Carlos User Conversation …" at bounding box center [279, 94] width 130 height 630
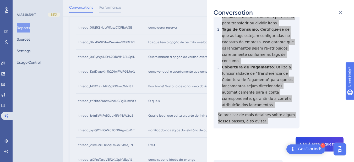
scroll to position [306, 0]
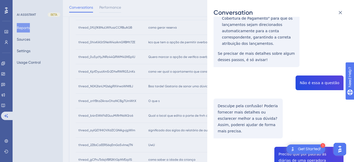
click at [322, 67] on div "thread_N0K2lsnLM2s6gRXVrwoWNf8J Copy 1 - 6_Gaudencio, Carlos User Conversation …" at bounding box center [279, 32] width 130 height 630
click at [242, 93] on div "thread_N0K2lsnLM2s6gRXVrwoWNf8J Copy 1 - 6_Gaudencio, Carlos User Conversation …" at bounding box center [279, 32] width 130 height 630
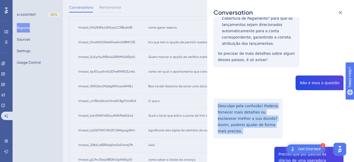
click at [242, 93] on div "thread_N0K2lsnLM2s6gRXVrwoWNf8J Copy 1 - 6_Gaudencio, Carlos User Conversation …" at bounding box center [279, 32] width 130 height 630
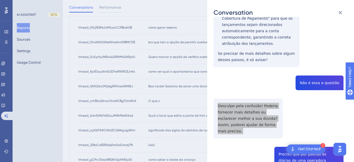
scroll to position [367, 0]
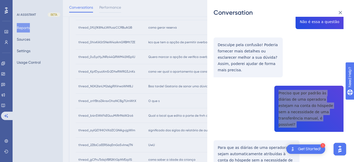
scroll to position [428, 0]
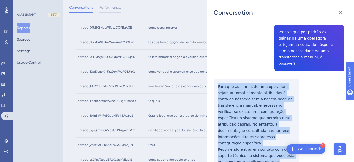
drag, startPoint x: 245, startPoint y: 48, endPoint x: 237, endPoint y: 142, distance: 94.7
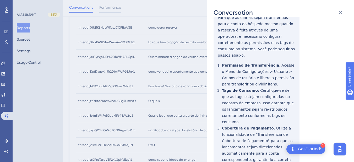
scroll to position [0, 0]
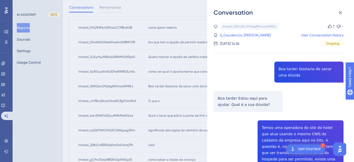
drag, startPoint x: 236, startPoint y: 33, endPoint x: 279, endPoint y: 85, distance: 67.2
click at [236, 33] on link "6_Gaudencio, Carlos" at bounding box center [245, 35] width 51 height 6
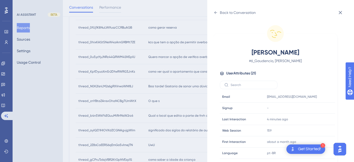
scroll to position [160, 0]
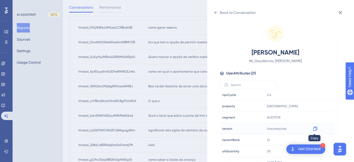
click at [314, 127] on icon at bounding box center [315, 129] width 4 height 4
click at [218, 146] on div "Gaudencio, Carlos # 6_Gaudencio, Carlos User Attributes ( 21 ) Email Email rece…" at bounding box center [275, 108] width 119 height 120
drag, startPoint x: 217, startPoint y: 13, endPoint x: 265, endPoint y: 20, distance: 48.0
click at [217, 13] on icon at bounding box center [216, 12] width 4 height 4
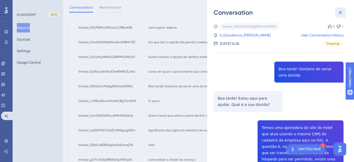
click at [336, 9] on button at bounding box center [340, 12] width 10 height 10
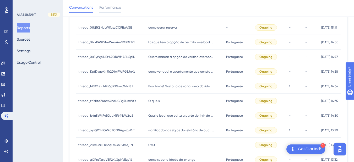
click at [172, 102] on div "O que s O que s" at bounding box center [185, 101] width 78 height 15
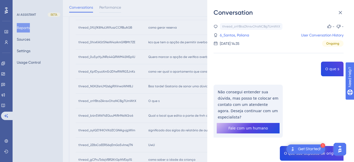
scroll to position [61, 0]
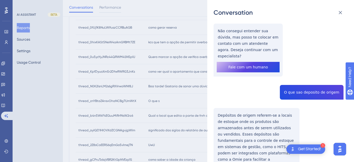
click at [308, 88] on div "thread_znYBtaZAnsvOhaNCBg7UmWtX Copy - - 6_Santos, Poliana User Conversation Hi…" at bounding box center [279, 84] width 130 height 244
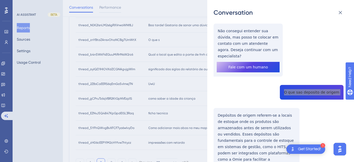
scroll to position [82, 0]
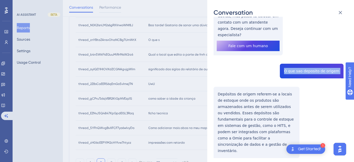
click at [216, 86] on div "thread_znYBtaZAnsvOhaNCBg7UmWtX Copy - - 6_Santos, Poliana User Conversation Hi…" at bounding box center [279, 63] width 130 height 244
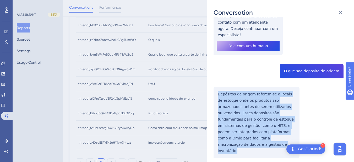
drag, startPoint x: 214, startPoint y: 85, endPoint x: 259, endPoint y: 135, distance: 67.4
click at [259, 135] on div "thread_znYBtaZAnsvOhaNCBg7UmWtX Copy - - 6_Santos, Poliana User Conversation Hi…" at bounding box center [279, 63] width 130 height 244
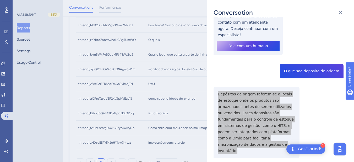
scroll to position [0, 0]
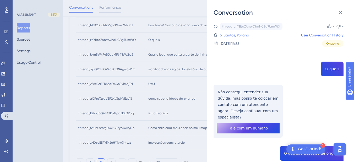
click at [239, 34] on link "6_Santos, Poliana" at bounding box center [234, 35] width 29 height 6
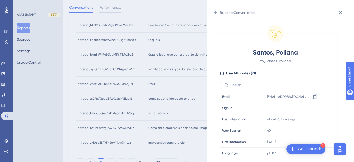
scroll to position [7, 0]
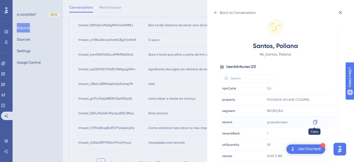
click at [314, 122] on icon at bounding box center [315, 121] width 5 height 5
click at [316, 99] on icon at bounding box center [315, 99] width 5 height 5
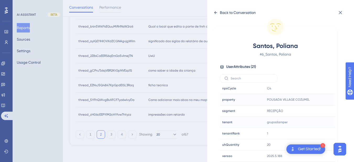
click at [216, 11] on icon at bounding box center [216, 12] width 4 height 4
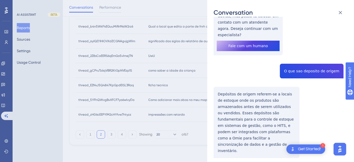
scroll to position [0, 0]
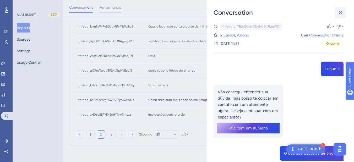
click at [340, 10] on icon at bounding box center [340, 12] width 6 height 6
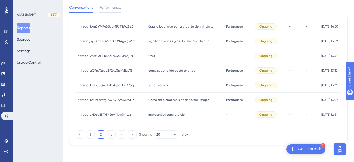
scroll to position [211, 0]
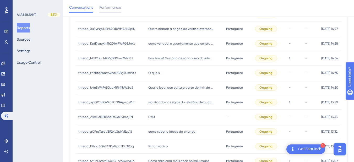
drag, startPoint x: 163, startPoint y: 91, endPoint x: 190, endPoint y: 87, distance: 27.7
click at [163, 91] on div "Qual o local que edita a parte de fnrh do notas Qual o local que edita a parte …" at bounding box center [185, 87] width 78 height 15
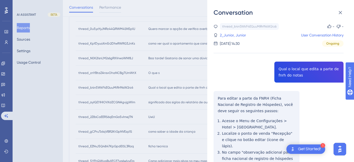
click at [283, 75] on div "thread_b4n5WkF4EGuuMiRrfNsW2rz6 Copy - - 2_Junior, Junior User Conversation His…" at bounding box center [279, 128] width 130 height 211
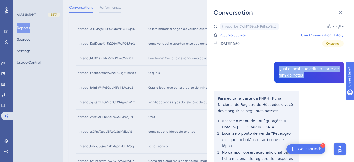
click at [283, 75] on div "thread_b4n5WkF4EGuuMiRrfNsW2rz6 Copy - - 2_Junior, Junior User Conversation His…" at bounding box center [279, 128] width 130 height 211
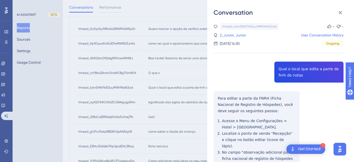
click at [219, 104] on div "thread_b4n5WkF4EGuuMiRrfNsW2rz6 Copy - - 2_Junior, Junior User Conversation His…" at bounding box center [279, 128] width 130 height 211
click at [211, 96] on div "Conversation thread_b4n5WkF4EGuuMiRrfNsW2rz6 Copy - - 2_Junior, Junior User Con…" at bounding box center [280, 81] width 147 height 162
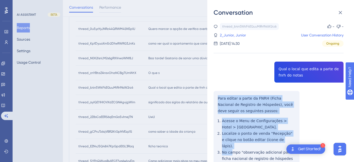
scroll to position [49, 0]
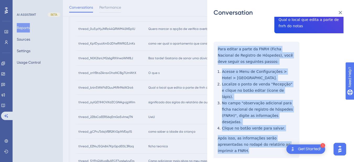
drag, startPoint x: 214, startPoint y: 97, endPoint x: 292, endPoint y: 134, distance: 86.3
click at [292, 134] on div "thread_b4n5WkF4EGuuMiRrfNsW2rz6 Copy - - 2_Junior, Junior User Conversation His…" at bounding box center [279, 79] width 130 height 211
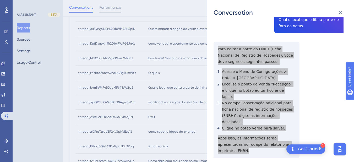
scroll to position [0, 0]
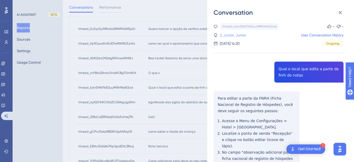
click at [242, 34] on link "2_Junior, Junior" at bounding box center [233, 35] width 26 height 6
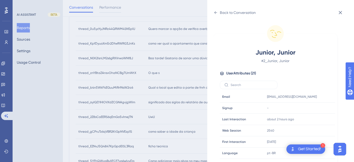
scroll to position [160, 0]
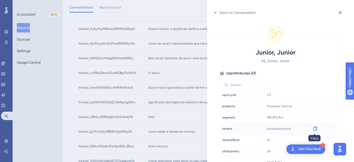
click at [316, 128] on icon at bounding box center [315, 129] width 4 height 4
click at [219, 13] on div "Back to Conversation" at bounding box center [235, 12] width 42 height 8
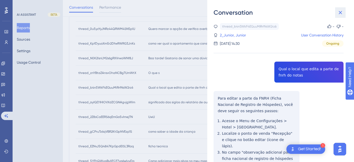
click at [340, 12] on icon at bounding box center [340, 12] width 6 height 6
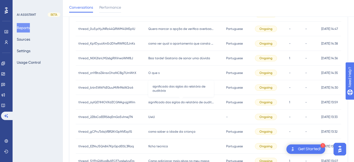
click at [168, 102] on span "significado das siglas do relatório de auditória" at bounding box center [181, 102] width 66 height 4
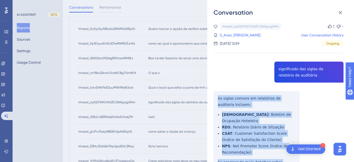
scroll to position [61, 0]
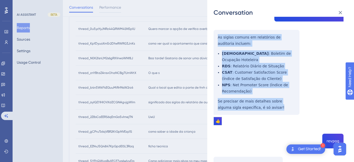
drag, startPoint x: 214, startPoint y: 97, endPoint x: 264, endPoint y: 103, distance: 50.4
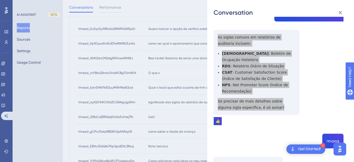
scroll to position [122, 0]
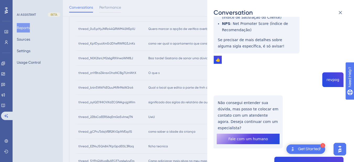
click at [332, 75] on div "thread_ayIQD1HIOVXdZCGNAgvjgWlm Copy 1 - 5_Aresi, Natalia User Conversation His…" at bounding box center [279, 140] width 130 height 479
click at [229, 96] on div "thread_ayIQD1HIOVXdZCGNAgvjgWlm Copy 1 - 5_Aresi, Natalia User Conversation His…" at bounding box center [279, 140] width 130 height 479
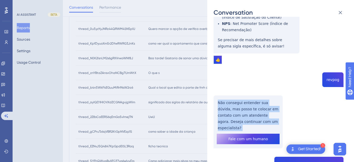
click at [229, 96] on div "thread_ayIQD1HIOVXdZCGNAgvjgWlm Copy 1 - 5_Aresi, Natalia User Conversation His…" at bounding box center [279, 140] width 130 height 479
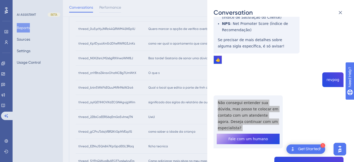
scroll to position [183, 0]
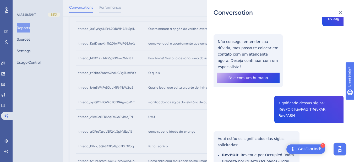
click at [306, 93] on div "thread_ayIQD1HIOVXdZCGNAgvjgWlm Copy 1 - 5_Aresi, Natalia User Conversation His…" at bounding box center [279, 79] width 130 height 479
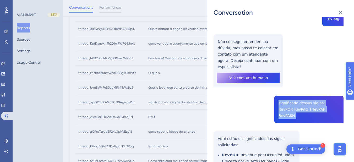
click at [306, 93] on div "thread_ayIQD1HIOVXdZCGNAgvjgWlm Copy 1 - 5_Aresi, Natalia User Conversation His…" at bounding box center [279, 79] width 130 height 479
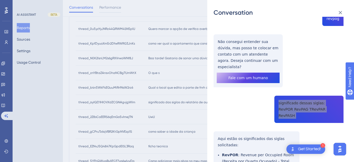
scroll to position [244, 0]
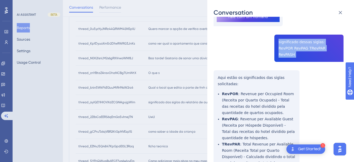
click at [217, 57] on div "thread_ayIQD1HIOVXdZCGNAgvjgWlm Copy 1 - 5_Aresi, Natalia User Conversation His…" at bounding box center [279, 18] width 130 height 479
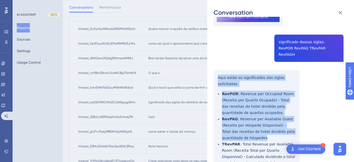
scroll to position [298, 0]
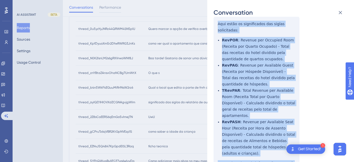
drag, startPoint x: 217, startPoint y: 57, endPoint x: 250, endPoint y: 131, distance: 81.4
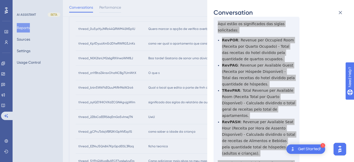
scroll to position [0, 0]
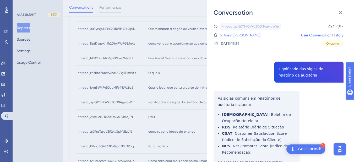
click at [231, 34] on link "5_Aresi, Natalia" at bounding box center [240, 35] width 41 height 6
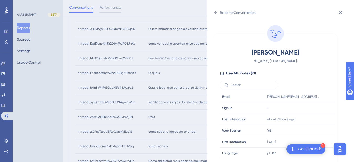
scroll to position [160, 0]
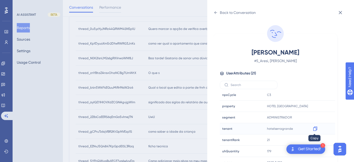
click at [314, 130] on icon at bounding box center [315, 128] width 5 height 5
click at [215, 13] on icon at bounding box center [216, 12] width 4 height 4
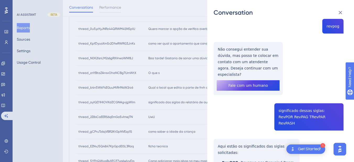
scroll to position [0, 0]
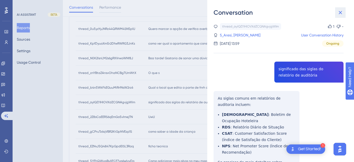
drag, startPoint x: 340, startPoint y: 13, endPoint x: 180, endPoint y: 66, distance: 168.9
click at [340, 13] on icon at bounding box center [340, 12] width 3 height 3
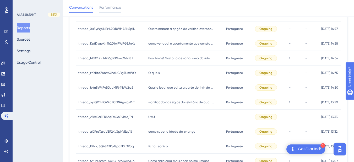
scroll to position [272, 0]
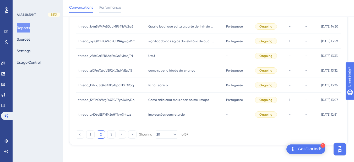
click at [159, 57] on div "UwU UwU" at bounding box center [185, 55] width 78 height 15
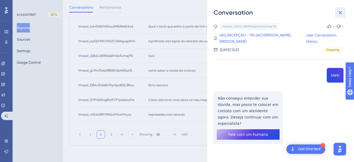
click at [341, 12] on icon at bounding box center [340, 12] width 6 height 6
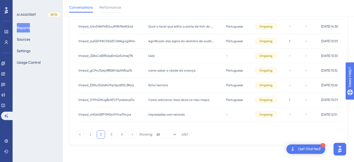
click at [166, 69] on span "como saber a idade da criança" at bounding box center [171, 70] width 47 height 4
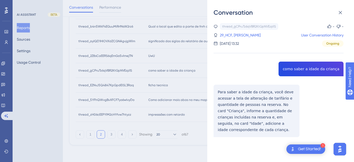
click at [294, 69] on div "thread_gCPruTz6qVBR2KtGpNVEzp1S Copy - - 29_HCF, Leonardo User Conversation His…" at bounding box center [279, 93] width 130 height 141
click at [236, 94] on div "thread_gCPruTz6qVBR2KtGpNVEzp1S Copy - - 29_HCF, Leonardo User Conversation His…" at bounding box center [279, 93] width 130 height 141
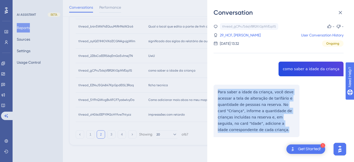
click at [236, 94] on div "thread_gCPruTz6qVBR2KtGpNVEzp1S Copy - - 29_HCF, Leonardo User Conversation His…" at bounding box center [279, 93] width 130 height 141
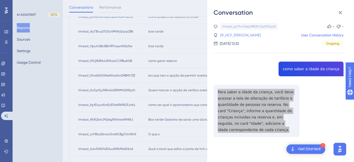
scroll to position [89, 0]
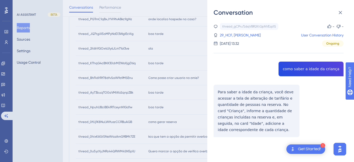
drag, startPoint x: 236, startPoint y: 34, endPoint x: 251, endPoint y: 90, distance: 58.5
click at [236, 34] on link "29_HCF, Leonardo" at bounding box center [240, 35] width 41 height 6
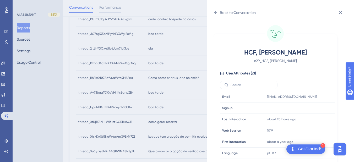
scroll to position [160, 0]
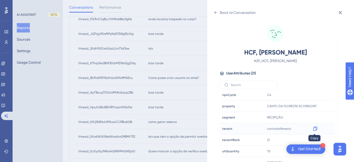
click at [317, 128] on icon at bounding box center [315, 128] width 5 height 5
click at [216, 14] on icon at bounding box center [215, 12] width 3 height 3
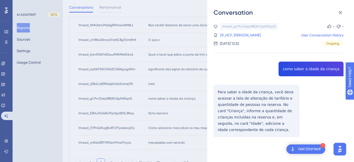
scroll to position [272, 0]
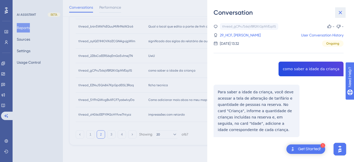
click at [342, 15] on icon at bounding box center [340, 12] width 6 height 6
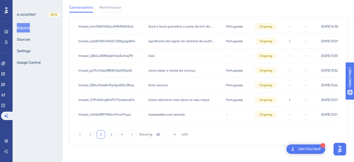
click at [159, 89] on div "ficha tecnica ficha tecnica" at bounding box center [185, 85] width 78 height 15
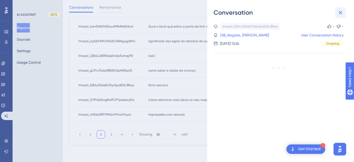
click at [340, 11] on icon at bounding box center [340, 12] width 6 height 6
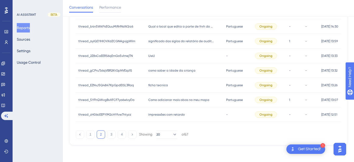
click at [146, 105] on div "Como adicionar mais abas no meu mapa Como adicionar mais abas no meu mapa" at bounding box center [185, 99] width 78 height 15
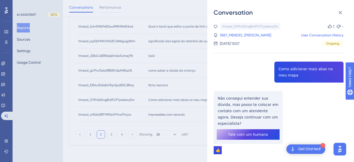
click at [297, 68] on div "thread_5YFhQWvgBvXFCF7yo6wIvyDo Copy 1 - 1887_MENDES, SARA ALICE User Conversat…" at bounding box center [279, 102] width 130 height 158
click at [228, 106] on div "thread_5YFhQWvgBvXFCF7yo6wIvyDo Copy 1 - 1887_MENDES, SARA ALICE User Conversat…" at bounding box center [279, 102] width 130 height 158
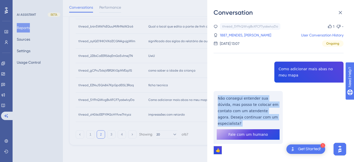
click at [228, 106] on div "thread_5YFhQWvgBvXFCF7yo6wIvyDo Copy 1 - 1887_MENDES, SARA ALICE User Conversat…" at bounding box center [279, 102] width 130 height 158
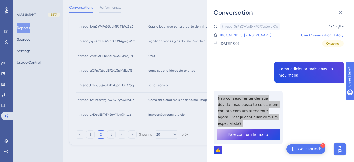
scroll to position [9, 0]
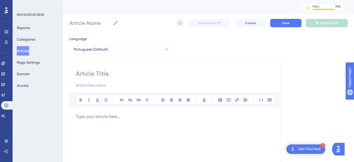
click at [29, 51] on button "Articles" at bounding box center [23, 50] width 12 height 9
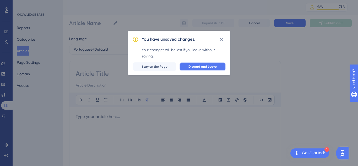
click at [212, 65] on span "Discard and Leave" at bounding box center [202, 66] width 28 height 4
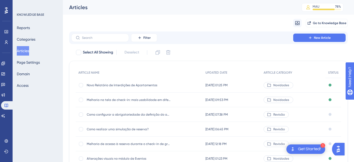
click at [100, 33] on div "Filter New Article" at bounding box center [208, 37] width 279 height 13
click at [100, 38] on input "text" at bounding box center [103, 38] width 42 height 4
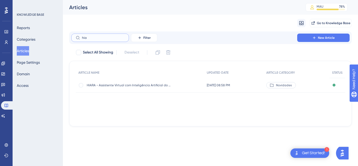
type input "hia"
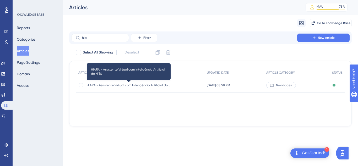
click at [108, 84] on span "HIARA - Assistente Virtual com Inteligência Artificial do HITS" at bounding box center [129, 85] width 84 height 4
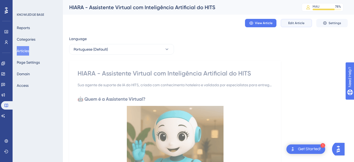
click at [286, 24] on button "Edit Article" at bounding box center [296, 23] width 31 height 8
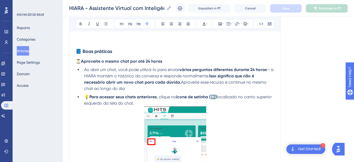
scroll to position [979, 0]
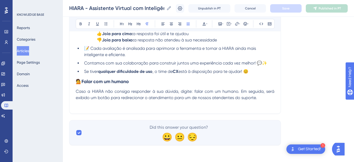
click at [272, 99] on p "Caso a HIARA não consiga responder à sua dúvida, digite: falar com um humano. E…" at bounding box center [175, 94] width 199 height 13
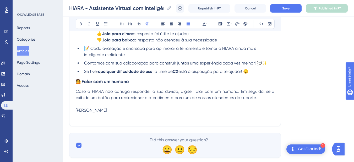
click at [99, 111] on span "[PERSON_NAME]" at bounding box center [91, 110] width 31 height 5
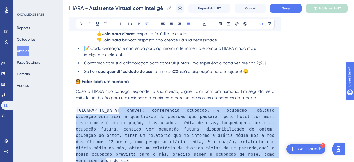
drag, startPoint x: 143, startPoint y: 154, endPoint x: 119, endPoint y: 109, distance: 50.2
click at [119, 109] on p "[GEOGRAPHIC_DATA] chaves: conferência ocupação, % ocupação, cálculo ocupação,ve…" at bounding box center [175, 135] width 199 height 57
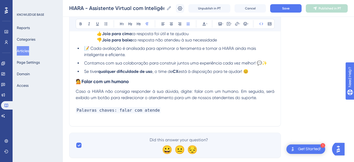
click at [154, 111] on p "Palavras chaves: falar com atende" at bounding box center [175, 110] width 199 height 6
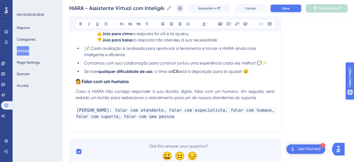
click at [290, 8] on span "Save" at bounding box center [285, 8] width 7 height 4
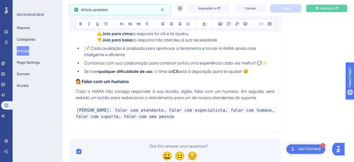
click at [327, 9] on span "Publish in PT" at bounding box center [329, 8] width 18 height 4
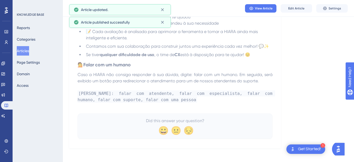
scroll to position [975, 0]
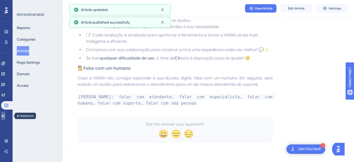
click at [4, 118] on link at bounding box center [3, 116] width 4 height 8
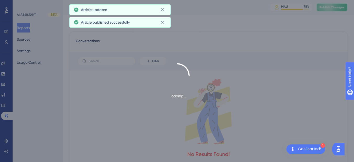
click at [329, 7] on span "Publish Changes" at bounding box center [331, 7] width 25 height 4
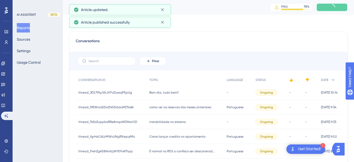
click at [331, 3] on button at bounding box center [331, 7] width 31 height 8
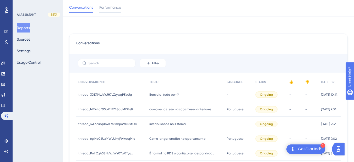
scroll to position [259, 0]
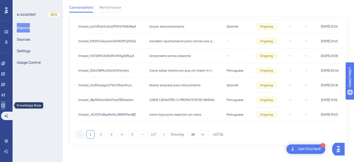
click at [5, 106] on link at bounding box center [3, 105] width 4 height 8
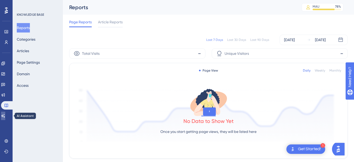
click at [5, 113] on link at bounding box center [3, 116] width 4 height 8
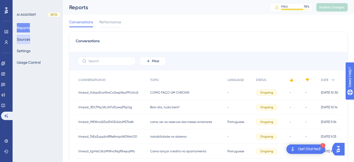
click at [25, 39] on button "Sources" at bounding box center [23, 39] width 13 height 9
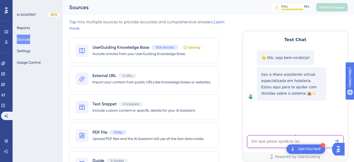
click at [274, 142] on textarea "AI Assistant Text Input" at bounding box center [295, 141] width 96 height 13
paste textarea "FALAR COM ATENDENTE"
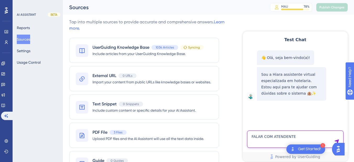
type textarea "FALAR COM ATENDENTE"
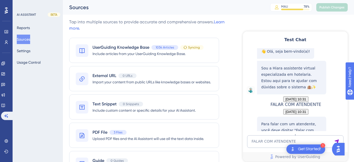
scroll to position [56, 0]
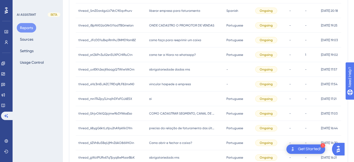
scroll to position [272, 0]
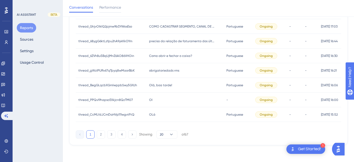
click at [106, 132] on div "1 2 3 4 Showing 20 of 67" at bounding box center [132, 134] width 112 height 8
click at [101, 136] on button "2" at bounding box center [101, 134] width 8 height 8
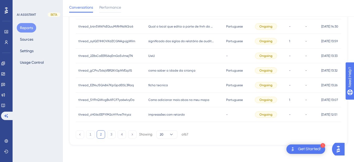
click at [172, 69] on span "como saber a idade da criança" at bounding box center [171, 70] width 47 height 4
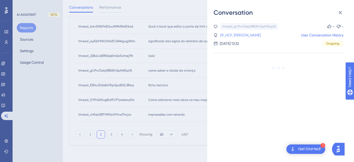
click at [234, 35] on link "29_HCF, Leonardo" at bounding box center [240, 35] width 41 height 6
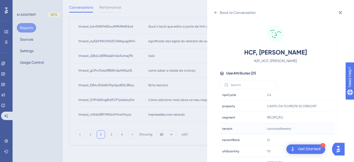
scroll to position [7, 0]
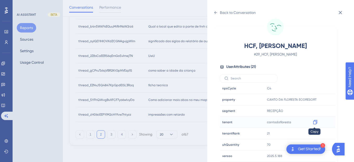
click at [313, 122] on icon at bounding box center [315, 122] width 4 height 4
click at [216, 12] on icon at bounding box center [216, 12] width 4 height 4
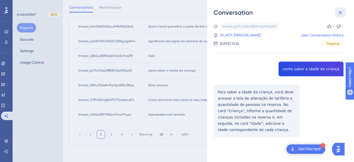
click at [340, 12] on icon at bounding box center [340, 12] width 3 height 3
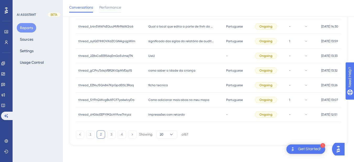
click at [167, 83] on div "ficha tecnica ficha tecnica" at bounding box center [185, 85] width 78 height 15
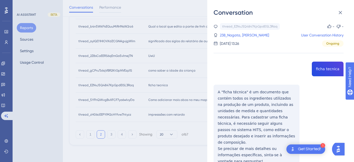
copy span "ficha tecnica"
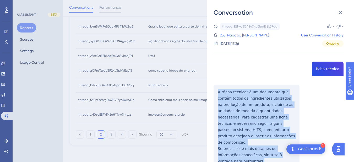
scroll to position [61, 0]
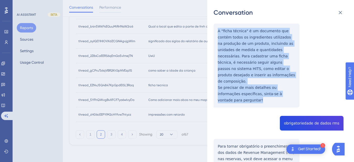
drag, startPoint x: 216, startPoint y: 90, endPoint x: 295, endPoint y: 90, distance: 78.3
click at [295, 90] on div "thread_EZNvJ5Q4847KpGpdEISL3Raq Copy - - 238_Nagata, Camilla User Conversation …" at bounding box center [279, 109] width 130 height 294
copy div "A "ficha técnica" é um documento que contém todos os ingredientes utilizados na…"
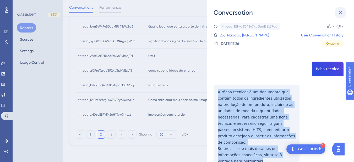
click at [339, 13] on icon at bounding box center [340, 12] width 6 height 6
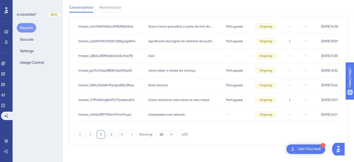
click at [157, 101] on span "Como adicionar mais abas no meu mapa" at bounding box center [178, 100] width 61 height 4
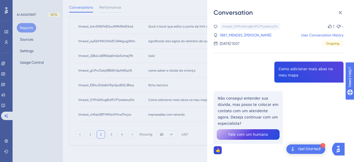
click at [312, 75] on div "thread_5YFhQWvgBvXFCF7yo6wIvyDo Copy 1 - 1887_MENDES, SARA ALICE User Conversat…" at bounding box center [279, 102] width 130 height 158
copy span "Como adicionar mais abas no meu mapa"
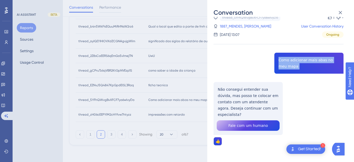
click at [340, 11] on icon at bounding box center [340, 12] width 6 height 6
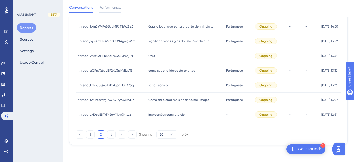
click at [177, 118] on div "impresssões com retardo impresssões com retardo" at bounding box center [185, 114] width 78 height 15
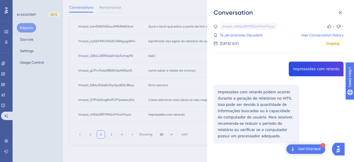
click at [304, 69] on div "thread_zH06cEEPYlM2cHYfvw7htyzz Copy - - 76_de andrade, Deusdeth User Conversat…" at bounding box center [279, 96] width 130 height 147
copy span "impresssões com retardo"
click at [237, 94] on div "thread_zH06cEEPYlM2cHYfvw7htyzz Copy - - 76_de andrade, Deusdeth User Conversat…" at bounding box center [279, 96] width 130 height 147
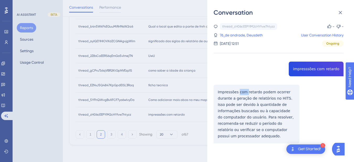
click at [237, 94] on div "thread_zH06cEEPYlM2cHYfvw7htyzz Copy - - 76_de andrade, Deusdeth User Conversat…" at bounding box center [279, 96] width 130 height 147
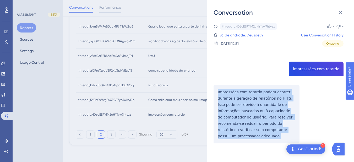
click at [237, 94] on div "thread_zH06cEEPYlM2cHYfvw7htyzz Copy - - 76_de andrade, Deusdeth User Conversat…" at bounding box center [279, 96] width 130 height 147
copy p "Impressões com retardo podem ocorrer durante a geração de relatórios no HITS. I…"
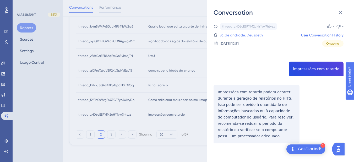
click at [229, 34] on link "76_de andrade, Deusdeth" at bounding box center [241, 35] width 43 height 6
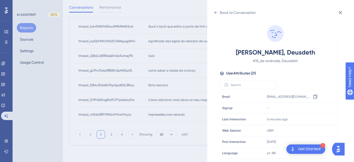
scroll to position [160, 0]
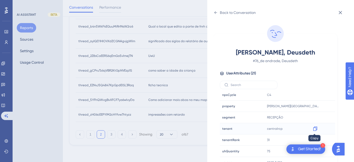
click at [313, 128] on icon at bounding box center [315, 129] width 4 height 4
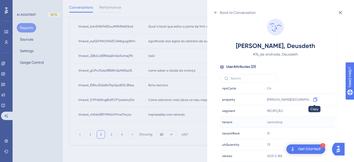
drag, startPoint x: 314, startPoint y: 100, endPoint x: 336, endPoint y: 104, distance: 22.4
click at [314, 100] on icon at bounding box center [315, 99] width 5 height 5
click at [212, 12] on div "Back to Conversation de andrade, Deusdeth # 76_de andrade, Deusdeth User Attrib…" at bounding box center [280, 81] width 147 height 162
click at [216, 12] on icon at bounding box center [216, 12] width 4 height 4
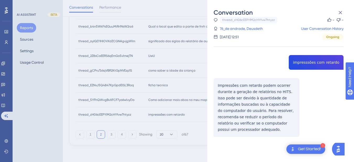
scroll to position [0, 0]
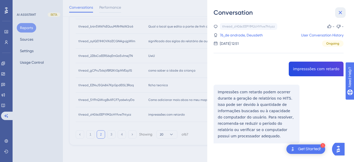
click at [340, 13] on icon at bounding box center [340, 12] width 3 height 3
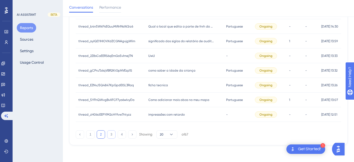
click at [114, 133] on button "3" at bounding box center [111, 134] width 8 height 8
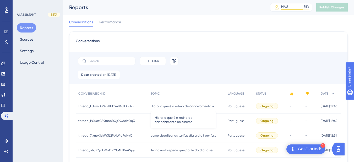
click at [151, 108] on span "Hiara, o que é a rotina de cancelamento no sistema" at bounding box center [184, 106] width 66 height 4
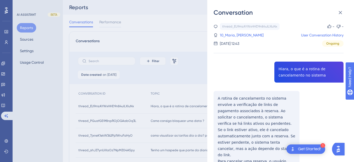
click at [279, 78] on div "thread_EU9mzAYWxHHD9n84ulLXluNx Copy - - 10_Maria, Sara User Conversation Histo…" at bounding box center [279, 121] width 130 height 197
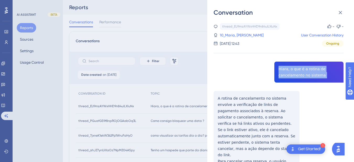
click at [279, 78] on div "thread_EU9mzAYWxHHD9n84ulLXluNx Copy - - 10_Maria, Sara User Conversation Histo…" at bounding box center [279, 121] width 130 height 197
copy span "Hiara, o que é a rotina de cancelamento no sistema"
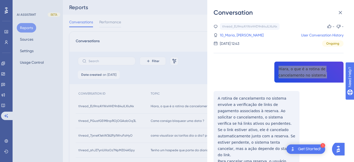
scroll to position [36, 0]
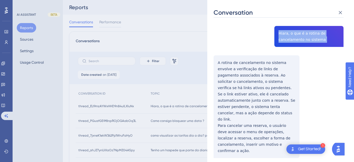
click at [217, 62] on div "thread_EU9mzAYWxHHD9n84ulLXluNx Copy - - 10_Maria, Sara User Conversation Histo…" at bounding box center [279, 85] width 130 height 197
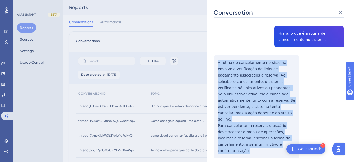
drag, startPoint x: 217, startPoint y: 61, endPoint x: 285, endPoint y: 135, distance: 99.9
click at [285, 135] on div "thread_EU9mzAYWxHHD9n84ulLXluNx Copy - - 10_Maria, Sara User Conversation Histo…" at bounding box center [279, 85] width 130 height 197
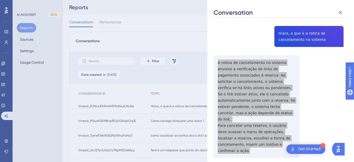
scroll to position [0, 0]
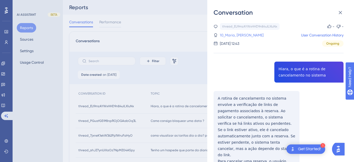
click at [236, 33] on link "10_Maria, Sara" at bounding box center [242, 35] width 44 height 6
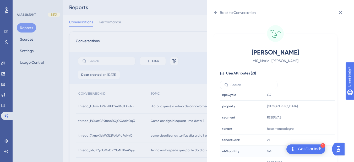
scroll to position [7, 0]
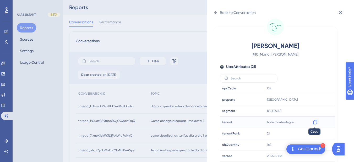
click at [315, 122] on icon at bounding box center [315, 121] width 5 height 5
click at [215, 11] on icon at bounding box center [216, 12] width 4 height 4
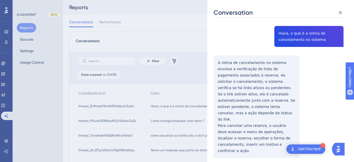
scroll to position [0, 0]
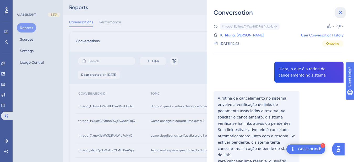
click at [343, 12] on icon at bounding box center [340, 12] width 6 height 6
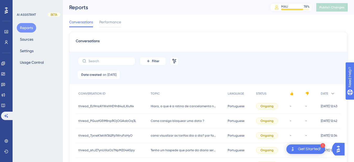
click at [174, 122] on span "Como consigo bloquear uma data ?" at bounding box center [177, 121] width 53 height 4
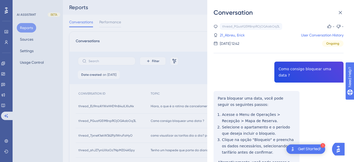
click at [302, 69] on div "thread_PGuafG59f8npROjOGAabOq3L Copy - - 21_Abreu, Erick User Conversation Hist…" at bounding box center [279, 122] width 130 height 198
copy span "Como consigo bloquear uma data ?"
click at [227, 89] on div "thread_PGuafG59f8npROjOGAabOq3L Copy - - 21_Abreu, Erick User Conversation Hist…" at bounding box center [279, 122] width 130 height 198
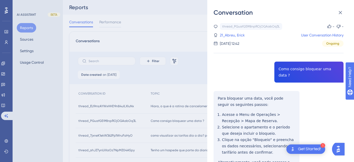
click at [218, 92] on div "thread_PGuafG59f8npROjOGAabOq3L Copy - - 21_Abreu, Erick User Conversation Hist…" at bounding box center [279, 122] width 130 height 198
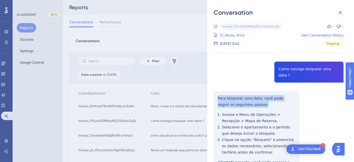
drag, startPoint x: 218, startPoint y: 91, endPoint x: 249, endPoint y: 96, distance: 31.8
click at [249, 96] on div "thread_PGuafG59f8npROjOGAabOq3L Copy - - 21_Abreu, Erick User Conversation Hist…" at bounding box center [279, 122] width 130 height 198
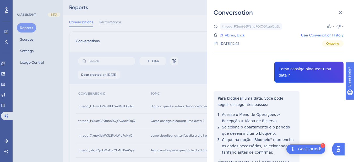
click at [229, 32] on link "21_Abreu, Erick" at bounding box center [232, 35] width 25 height 6
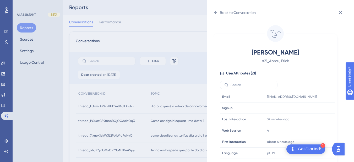
scroll to position [160, 0]
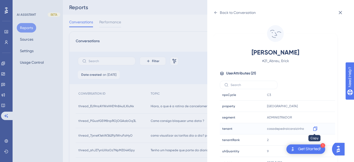
click at [314, 129] on icon at bounding box center [315, 128] width 5 height 5
click at [211, 13] on div "Back to Conversation Abreu, Erick # 21_Abreu, Erick User Attributes ( 21 ) Emai…" at bounding box center [280, 81] width 147 height 162
click at [219, 12] on div "Back to Conversation" at bounding box center [235, 12] width 42 height 8
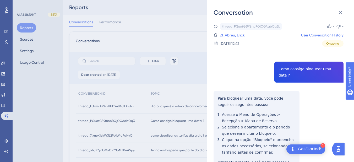
click at [225, 88] on div "thread_PGuafG59f8npROjOGAabOq3L Copy - - 21_Abreu, Erick User Conversation Hist…" at bounding box center [279, 122] width 130 height 198
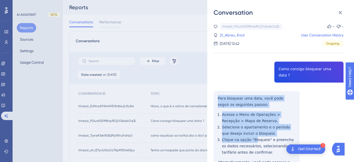
scroll to position [43, 0]
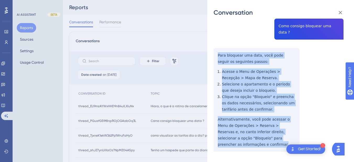
drag, startPoint x: 215, startPoint y: 92, endPoint x: 243, endPoint y: 80, distance: 30.8
click at [290, 134] on div "thread_PGuafG59f8npROjOGAabOq3L Copy - - 21_Abreu, Erick User Conversation Hist…" at bounding box center [279, 79] width 130 height 198
copy div "Para bloquear uma data, você pode seguir os seguintes passos: Acesse o Menu de …"
click at [339, 10] on icon at bounding box center [340, 12] width 6 height 6
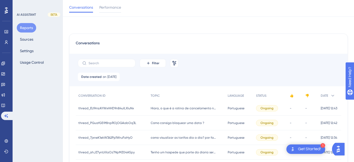
scroll to position [61, 0]
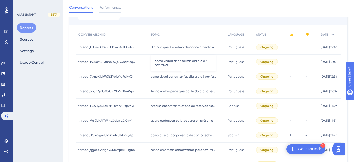
drag, startPoint x: 167, startPoint y: 76, endPoint x: 174, endPoint y: 23, distance: 53.4
click at [167, 76] on span "como visualizar as tarifas dia a dia? por favor" at bounding box center [184, 76] width 66 height 4
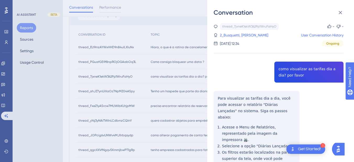
click at [278, 69] on div "thread_7jxneK1ekW362Pp1WruFaHyO Copy - - 2_Busquetti, Luis User Conversation Hi…" at bounding box center [279, 134] width 130 height 223
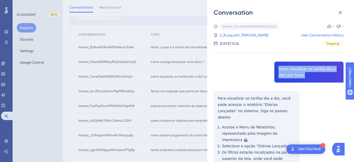
click at [278, 69] on div "thread_7jxneK1ekW362Pp1WruFaHyO Copy - - 2_Busquetti, Luis User Conversation Hi…" at bounding box center [279, 134] width 130 height 223
copy span "como visualizar as tarifas dia a dia? por favor"
click at [243, 100] on div "thread_7jxneK1ekW362Pp1WruFaHyO Copy - - 2_Busquetti, Luis User Conversation Hi…" at bounding box center [279, 134] width 130 height 223
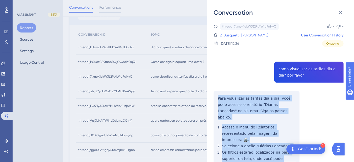
scroll to position [56, 0]
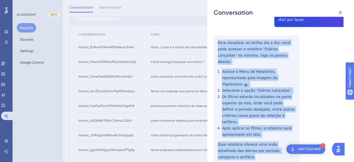
drag, startPoint x: 217, startPoint y: 96, endPoint x: 289, endPoint y: 133, distance: 81.2
click at [289, 133] on div "thread_7jxneK1ekW362Pp1WruFaHyO Copy - - 2_Busquetti, Luis User Conversation Hi…" at bounding box center [279, 79] width 130 height 223
copy div "Para visualizar as tarifas dia a dia, você pode acessar o relatório "Diárias La…"
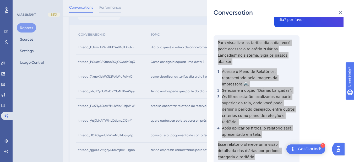
scroll to position [0, 0]
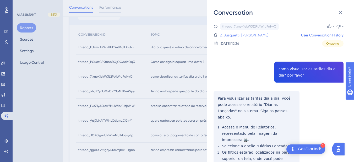
click at [241, 33] on link "2_Busquetti, Luis" at bounding box center [244, 35] width 48 height 6
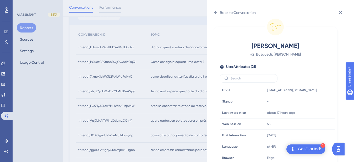
scroll to position [160, 0]
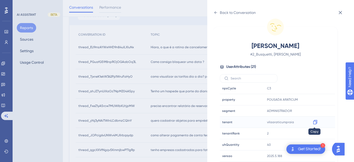
click at [313, 123] on icon at bounding box center [315, 121] width 5 height 5
click at [219, 14] on div "Back to Conversation" at bounding box center [235, 12] width 42 height 8
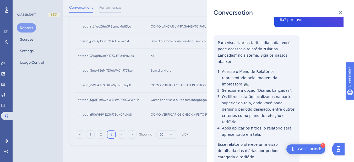
scroll to position [0, 0]
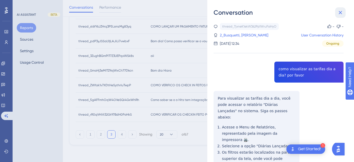
click at [344, 13] on button at bounding box center [340, 12] width 10 height 10
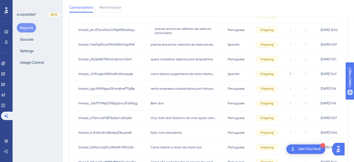
scroll to position [61, 0]
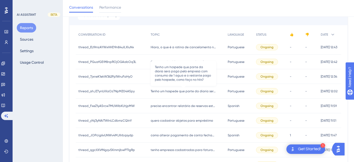
click at [172, 91] on span "Tenho um hospede que parte da diaria sera paga pela empresa com consumo de 1 ag…" at bounding box center [184, 91] width 66 height 4
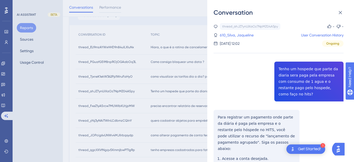
click at [237, 31] on div "thread_ahJZ7ynUiXaOz7NpMZ04A5py Copy - - 610_Silva, Jaqueline User Conversation…" at bounding box center [279, 35] width 130 height 24
click at [238, 34] on link "610_Silva, Jaqueline" at bounding box center [237, 35] width 34 height 6
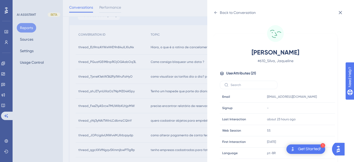
scroll to position [160, 0]
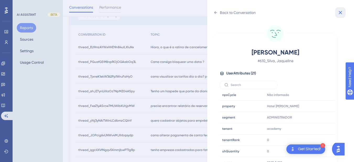
click at [336, 13] on button at bounding box center [340, 12] width 10 height 10
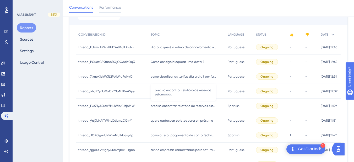
click at [167, 106] on span "preciso encontrar relatório de reservas estornadas" at bounding box center [184, 106] width 66 height 4
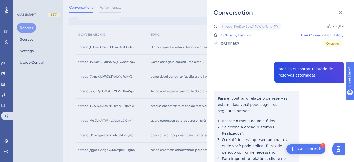
click at [292, 74] on div "thread_FxeZ1yA5rcw7MUWIbKUtjpMW Copy - - 2_Oliveira, Denilson User Conversation…" at bounding box center [279, 122] width 130 height 198
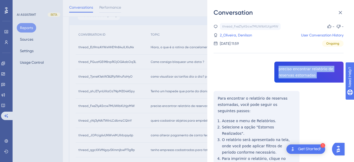
click at [292, 74] on div "thread_FxeZ1yA5rcw7MUWIbKUtjpMW Copy - - 2_Oliveira, Denilson User Conversation…" at bounding box center [279, 122] width 130 height 198
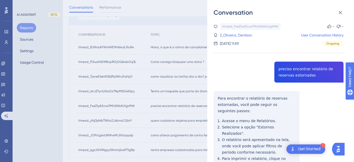
click at [227, 97] on div "thread_FxeZ1yA5rcw7MUWIbKUtjpMW Copy - - 2_Oliveira, Denilson User Conversation…" at bounding box center [279, 122] width 130 height 198
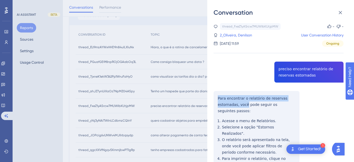
scroll to position [49, 0]
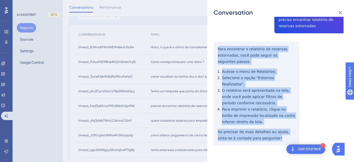
drag, startPoint x: 213, startPoint y: 97, endPoint x: 242, endPoint y: 85, distance: 31.1
click at [268, 136] on div "Conversation thread_FxeZ1yA5rcw7MUWIbKUtjpMW Copy - - 2_Oliveira, Denilson User…" at bounding box center [280, 81] width 147 height 162
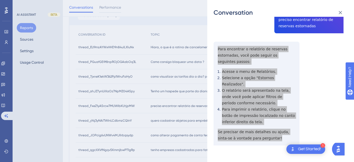
scroll to position [0, 0]
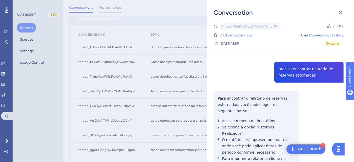
click at [238, 35] on link "2_Oliveira, Denilson" at bounding box center [236, 35] width 32 height 6
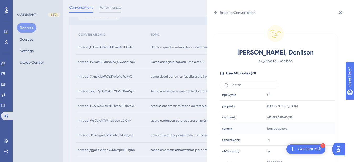
scroll to position [183, 0]
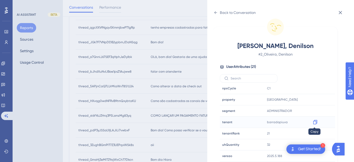
click at [314, 122] on icon at bounding box center [315, 121] width 5 height 5
click at [217, 12] on icon at bounding box center [216, 12] width 4 height 4
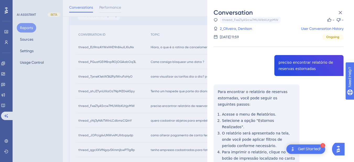
scroll to position [49, 0]
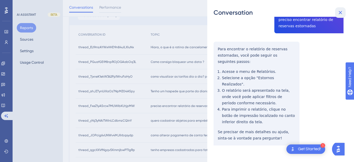
click at [340, 11] on icon at bounding box center [340, 12] width 6 height 6
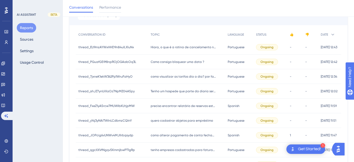
click at [168, 122] on span "quero cadastrar objetos para empréstimo" at bounding box center [182, 120] width 62 height 4
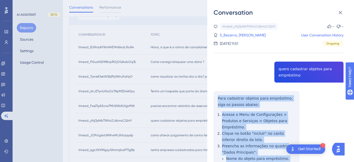
scroll to position [122, 0]
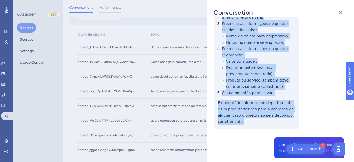
drag, startPoint x: 215, startPoint y: 98, endPoint x: 231, endPoint y: 60, distance: 40.9
click at [317, 114] on div "thread_yYsj3yNAiTWInLCdbmzCQInY Copy - - 5_Bezerra, Ricardo User Conversation H…" at bounding box center [279, 118] width 130 height 434
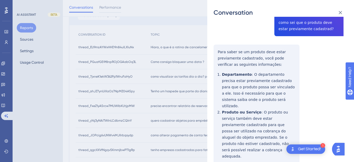
scroll to position [183, 0]
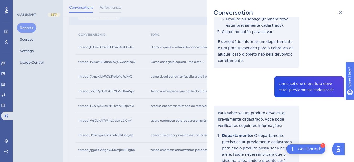
click at [283, 71] on div "thread_yYsj3yNAiTWInLCdbmzCQInY Copy - - 5_Bezerra, Ricardo User Conversation H…" at bounding box center [279, 57] width 130 height 434
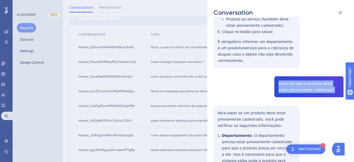
click at [283, 71] on div "thread_yYsj3yNAiTWInLCdbmzCQInY Copy - - 5_Bezerra, Ricardo User Conversation H…" at bounding box center [279, 57] width 130 height 434
click at [230, 97] on div "thread_yYsj3yNAiTWInLCdbmzCQInY Copy - - 5_Bezerra, Ricardo User Conversation H…" at bounding box center [279, 57] width 130 height 434
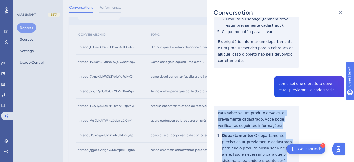
scroll to position [260, 0]
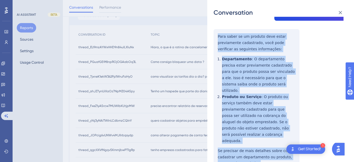
drag, startPoint x: 221, startPoint y: 100, endPoint x: 227, endPoint y: 63, distance: 37.7
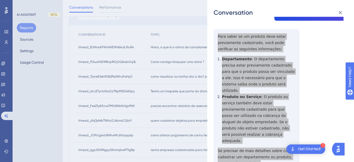
scroll to position [0, 0]
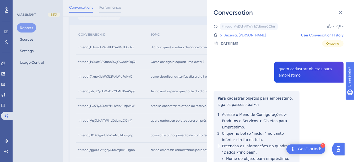
click at [231, 36] on link "5_Bezerra, Ricardo" at bounding box center [243, 35] width 46 height 6
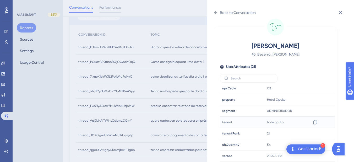
scroll to position [122, 0]
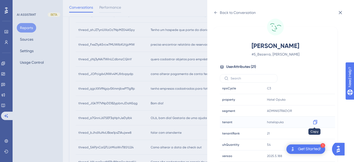
click at [314, 123] on icon at bounding box center [315, 121] width 5 height 5
click at [215, 10] on div "Back to Conversation" at bounding box center [235, 12] width 42 height 8
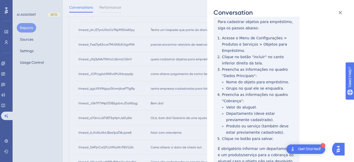
scroll to position [0, 0]
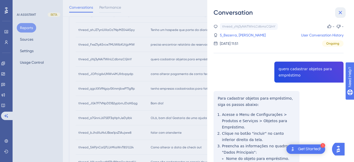
click at [336, 11] on button at bounding box center [340, 12] width 10 height 10
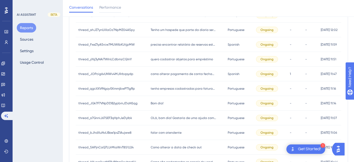
click at [162, 69] on div "como alterar pagamento de conta fechada? como alterar pagamento de conta fechad…" at bounding box center [186, 74] width 77 height 15
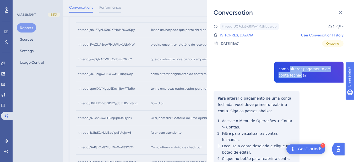
click at [287, 72] on div "thread_JOPcig6vUNWv4MJIlrbqsydp Copy 1 - 15_TORRES, DAYANA User Conversation Hi…" at bounding box center [279, 127] width 130 height 209
click at [214, 95] on div "thread_JOPcig6vUNWv4MJIlrbqsydp Copy 1 - 15_TORRES, DAYANA User Conversation Hi…" at bounding box center [279, 127] width 130 height 209
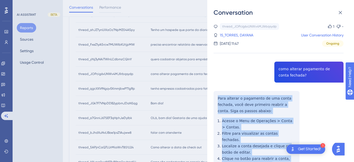
scroll to position [60, 0]
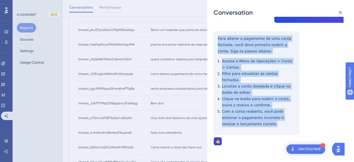
drag, startPoint x: 221, startPoint y: 99, endPoint x: 254, endPoint y: 125, distance: 42.1
click at [254, 125] on div "thread_JOPcig6vUNWv4MJIlrbqsydp Copy 1 - 15_TORRES, DAYANA User Conversation Hi…" at bounding box center [279, 67] width 130 height 209
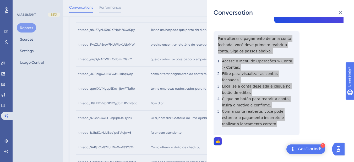
scroll to position [0, 0]
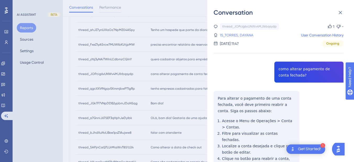
click at [235, 35] on link "15_TORRES, DAYANA" at bounding box center [237, 35] width 34 height 6
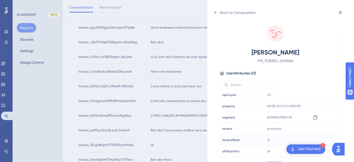
scroll to position [244, 0]
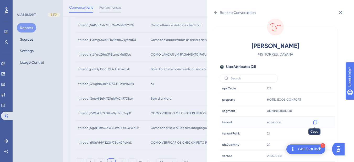
click at [316, 122] on icon at bounding box center [315, 122] width 4 height 4
click at [215, 11] on icon at bounding box center [216, 12] width 4 height 4
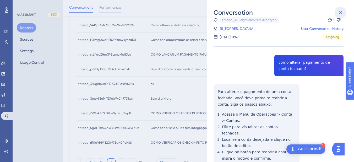
click at [339, 8] on button at bounding box center [340, 12] width 10 height 10
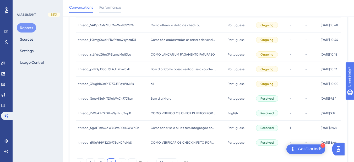
scroll to position [183, 0]
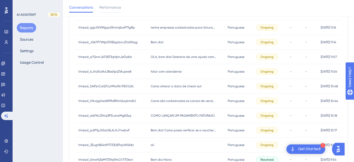
click at [167, 101] on span "Como são cadastrados os canais de venda?" at bounding box center [184, 101] width 66 height 4
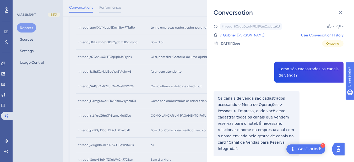
click at [289, 74] on div "thread_HXvqg0wdNFRvB9tmQxybtaKU Copy - - 7_Gabriel, João User Conversation Hist…" at bounding box center [279, 103] width 130 height 160
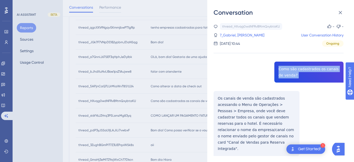
click at [289, 74] on div "thread_HXvqg0wdNFRvB9tmQxybtaKU Copy - - 7_Gabriel, João User Conversation Hist…" at bounding box center [279, 103] width 130 height 160
click at [216, 99] on div "thread_HXvqg0wdNFRvB9tmQxybtaKU Copy - - 7_Gabriel, João User Conversation Hist…" at bounding box center [279, 103] width 130 height 160
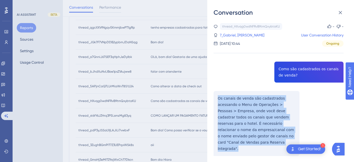
drag, startPoint x: 218, startPoint y: 97, endPoint x: 290, endPoint y: 139, distance: 82.7
click at [290, 139] on div "thread_HXvqg0wdNFRvB9tmQxybtaKU Copy - - 7_Gabriel, João User Conversation Hist…" at bounding box center [279, 103] width 130 height 160
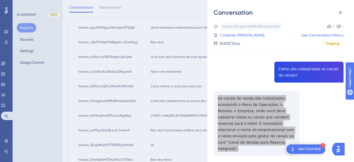
scroll to position [4, 0]
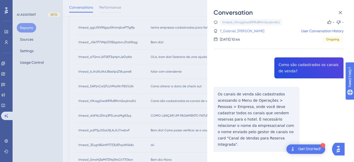
click at [240, 33] on link "7_Gabriel, João" at bounding box center [242, 31] width 45 height 6
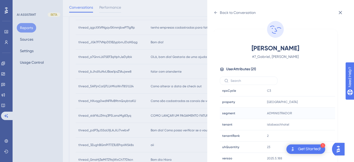
scroll to position [7, 0]
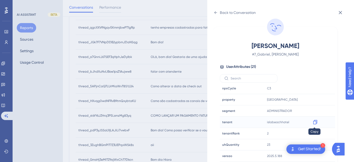
click at [313, 122] on icon at bounding box center [315, 121] width 5 height 5
click at [215, 10] on icon at bounding box center [216, 12] width 4 height 4
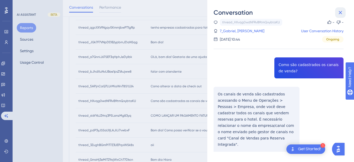
click at [340, 13] on icon at bounding box center [340, 12] width 6 height 6
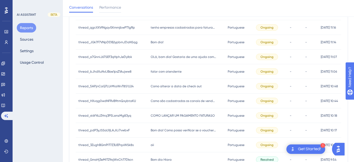
scroll to position [244, 0]
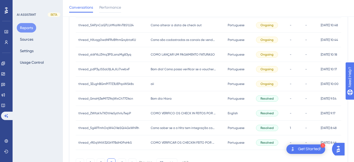
click at [162, 54] on span "COMO LANÇAR UM PAGAMENTO FATURASO" at bounding box center [183, 54] width 64 height 4
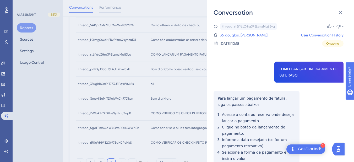
click at [294, 75] on div "thread_st6fY6JZHrq3P5LsmzMg83yq Copy - - 36_douglas, Martins User Conversation …" at bounding box center [279, 128] width 130 height 211
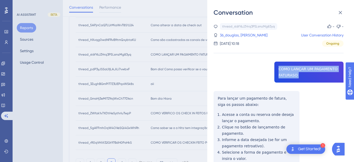
click at [294, 75] on div "thread_st6fY6JZHrq3P5LsmzMg83yq Copy - - 36_douglas, Martins User Conversation …" at bounding box center [279, 128] width 130 height 211
click at [208, 95] on div "Conversation thread_st6fY6JZHrq3P5LsmzMg83yq Copy - - 36_douglas, Martins User …" at bounding box center [280, 81] width 147 height 162
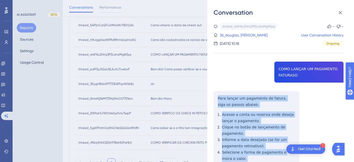
scroll to position [62, 0]
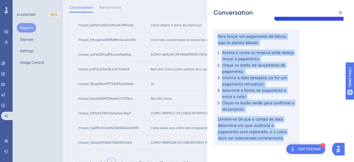
drag, startPoint x: 225, startPoint y: 102, endPoint x: 296, endPoint y: 134, distance: 78.0
click at [296, 134] on div "thread_st6fY6JZHrq3P5LsmzMg83yq Copy - - 36_douglas, Martins User Conversation …" at bounding box center [279, 66] width 130 height 211
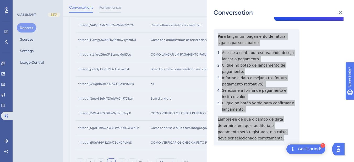
scroll to position [122, 0]
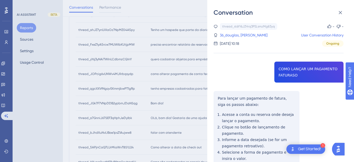
drag, startPoint x: 230, startPoint y: 36, endPoint x: 302, endPoint y: 44, distance: 72.5
click at [230, 36] on link "36_douglas, Martins" at bounding box center [244, 35] width 48 height 6
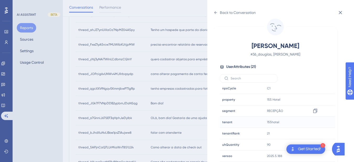
scroll to position [272, 0]
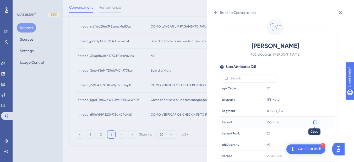
click at [315, 125] on div at bounding box center [315, 122] width 8 height 8
click at [314, 123] on icon at bounding box center [315, 121] width 5 height 5
click at [217, 12] on icon at bounding box center [216, 12] width 4 height 4
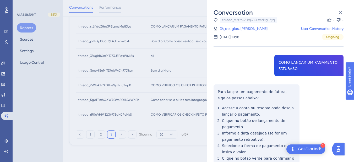
scroll to position [62, 0]
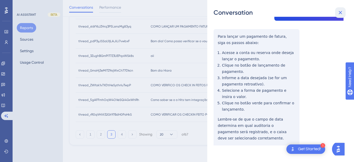
click at [341, 10] on icon at bounding box center [340, 12] width 6 height 6
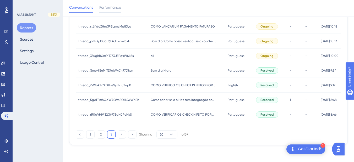
click at [174, 40] on span "Bom dia! Como posso verificar se o voucher da reserva foi enviado corretamente …" at bounding box center [184, 41] width 66 height 4
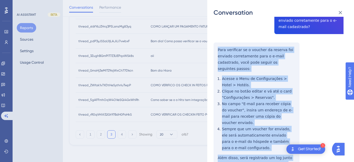
scroll to position [183, 0]
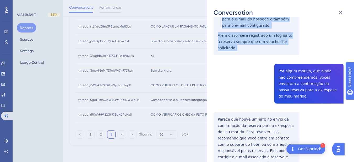
drag, startPoint x: 248, startPoint y: 113, endPoint x: 294, endPoint y: 42, distance: 85.2
click at [294, 42] on div "thread_pdP3yJSSaL9jLAJiLi7vwbxF Copy - - 9_Silva, Maria Andresa User Conversati…" at bounding box center [279, 28] width 130 height 377
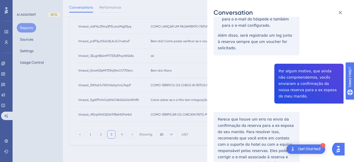
click at [291, 64] on div "thread_pdP3yJSSaL9jLAJiLi7vwbxF Copy - - 9_Silva, Maria Andresa User Conversati…" at bounding box center [279, 28] width 130 height 377
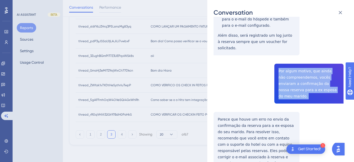
click at [291, 64] on div "thread_pdP3yJSSaL9jLAJiLi7vwbxF Copy - - 9_Silva, Maria Andresa User Conversati…" at bounding box center [279, 28] width 130 height 377
click at [240, 80] on div "thread_pdP3yJSSaL9jLAJiLi7vwbxF Copy - - 9_Silva, Maria Andresa User Conversati…" at bounding box center [279, 28] width 130 height 377
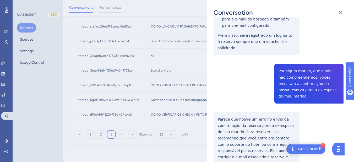
scroll to position [209, 0]
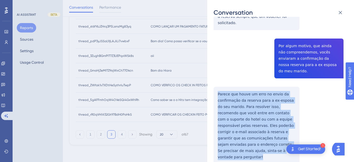
drag, startPoint x: 214, startPoint y: 73, endPoint x: 249, endPoint y: 127, distance: 64.8
click at [251, 134] on div "thread_pdP3yJSSaL9jLAJiLi7vwbxF Copy - - 9_Silva, Maria Andresa User Conversati…" at bounding box center [279, 2] width 130 height 377
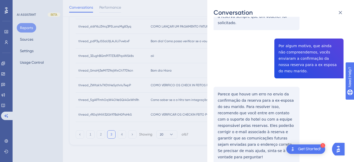
click at [222, 43] on div "thread_pdP3yJSSaL9jLAJiLi7vwbxF Copy - - 9_Silva, Maria Andresa User Conversati…" at bounding box center [279, 2] width 130 height 377
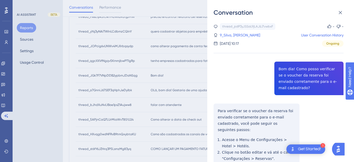
scroll to position [89, 0]
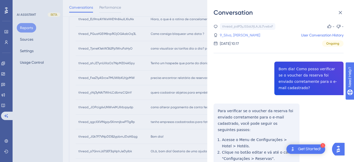
click at [231, 34] on link "9_Silva, Maria Andresa" at bounding box center [240, 35] width 40 height 6
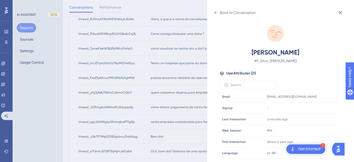
scroll to position [160, 0]
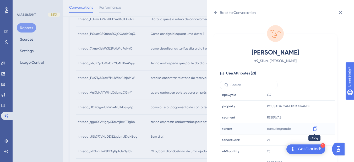
click at [313, 128] on icon at bounding box center [315, 128] width 5 height 5
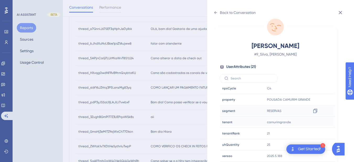
scroll to position [272, 0]
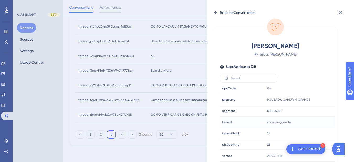
click at [214, 12] on icon at bounding box center [216, 12] width 4 height 4
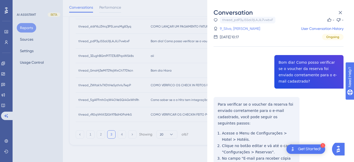
click at [239, 27] on link "9_Silva, Maria Andresa" at bounding box center [240, 28] width 40 height 6
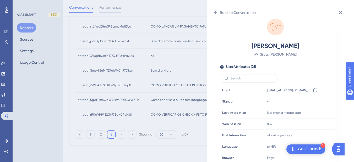
scroll to position [160, 0]
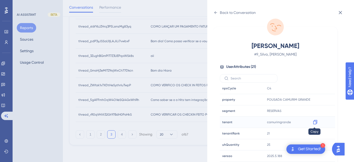
click at [314, 122] on icon at bounding box center [315, 121] width 5 height 5
click at [217, 15] on div "Back to Conversation" at bounding box center [235, 12] width 42 height 8
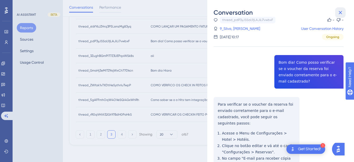
click at [341, 14] on icon at bounding box center [340, 12] width 6 height 6
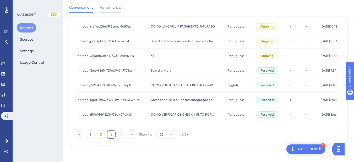
click at [143, 58] on div "thread_3ZughBGmPlT7Z3UEPqxWSk8s thread_3ZughBGmPlT7Z3UEPqxWSk8s" at bounding box center [112, 55] width 72 height 15
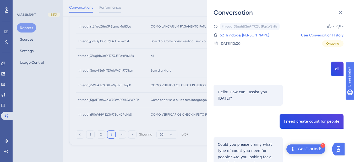
scroll to position [61, 0]
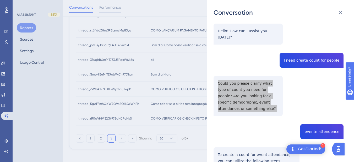
scroll to position [122, 0]
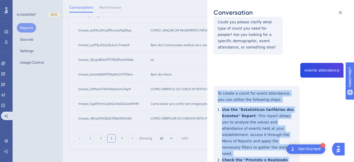
scroll to position [306, 0]
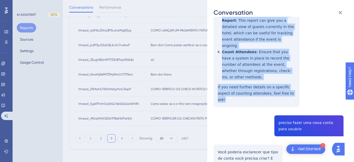
drag, startPoint x: 234, startPoint y: 91, endPoint x: 285, endPoint y: 48, distance: 66.6
click at [285, 48] on div "thread_3ZughBGmPlT7Z3UEPqxWSk8s Copy - - 52_Trindade, Sarah User Conversation H…" at bounding box center [279, 41] width 130 height 648
click at [322, 53] on div "thread_3ZughBGmPlT7Z3UEPqxWSk8s Copy - - 52_Trindade, Sarah User Conversation H…" at bounding box center [279, 41] width 130 height 648
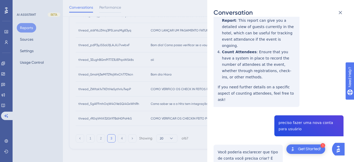
click at [269, 45] on div "thread_3ZughBGmPlT7Z3UEPqxWSk8s Copy - - 52_Trindade, Sarah User Conversation H…" at bounding box center [279, 41] width 130 height 648
click at [291, 49] on div "thread_3ZughBGmPlT7Z3UEPqxWSk8s Copy - - 52_Trindade, Sarah User Conversation H…" at bounding box center [279, 41] width 130 height 648
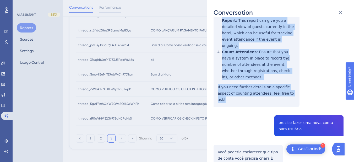
scroll to position [122, 0]
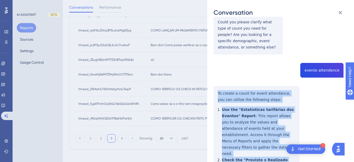
drag, startPoint x: 289, startPoint y: 50, endPoint x: 217, endPoint y: 79, distance: 77.9
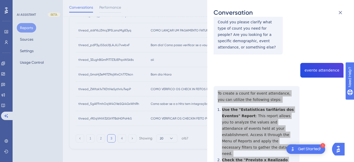
scroll to position [306, 0]
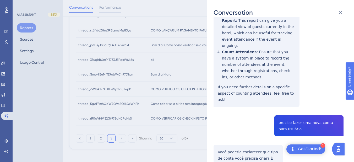
click at [289, 69] on div "thread_3ZughBGmPlT7Z3UEPqxWSk8s Copy - - 52_Trindade, Sarah User Conversation H…" at bounding box center [279, 41] width 130 height 648
click at [230, 112] on div "thread_3ZughBGmPlT7Z3UEPqxWSk8s Copy - - 52_Trindade, Sarah User Conversation H…" at bounding box center [279, 41] width 130 height 648
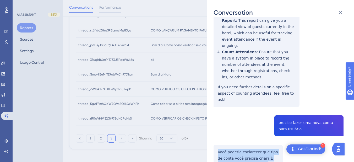
click at [230, 112] on div "thread_3ZughBGmPlT7Z3UEPqxWSk8s Copy - - 52_Trindade, Sarah User Conversation H…" at bounding box center [279, 41] width 130 height 648
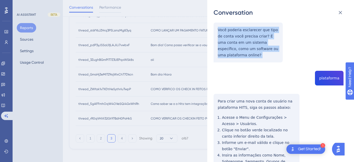
scroll to position [367, 0]
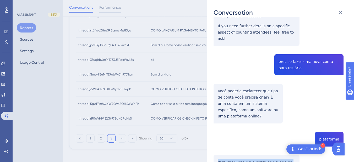
scroll to position [442, 0]
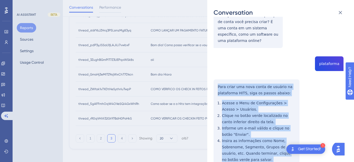
drag, startPoint x: 217, startPoint y: 104, endPoint x: 285, endPoint y: 132, distance: 72.4
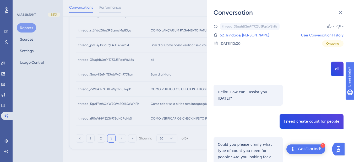
scroll to position [208, 0]
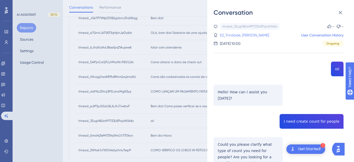
drag, startPoint x: 227, startPoint y: 33, endPoint x: 231, endPoint y: 35, distance: 4.0
click at [227, 33] on link "52_Trindade, Sarah" at bounding box center [244, 35] width 49 height 6
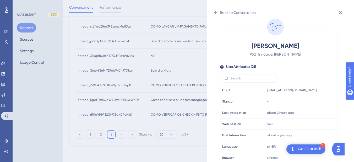
scroll to position [160, 0]
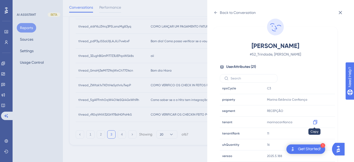
drag, startPoint x: 314, startPoint y: 123, endPoint x: 346, endPoint y: 121, distance: 32.0
click at [314, 123] on icon at bounding box center [315, 121] width 5 height 5
